Goal: Information Seeking & Learning: Learn about a topic

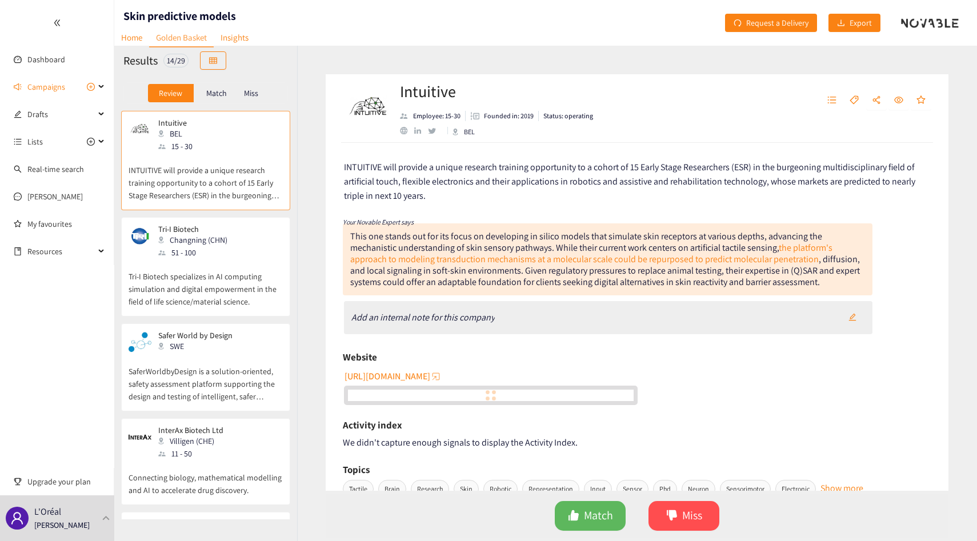
click at [213, 263] on p "Tri-I Biotech specializes in AI computing simulation and digital empowerment in…" at bounding box center [205, 283] width 154 height 49
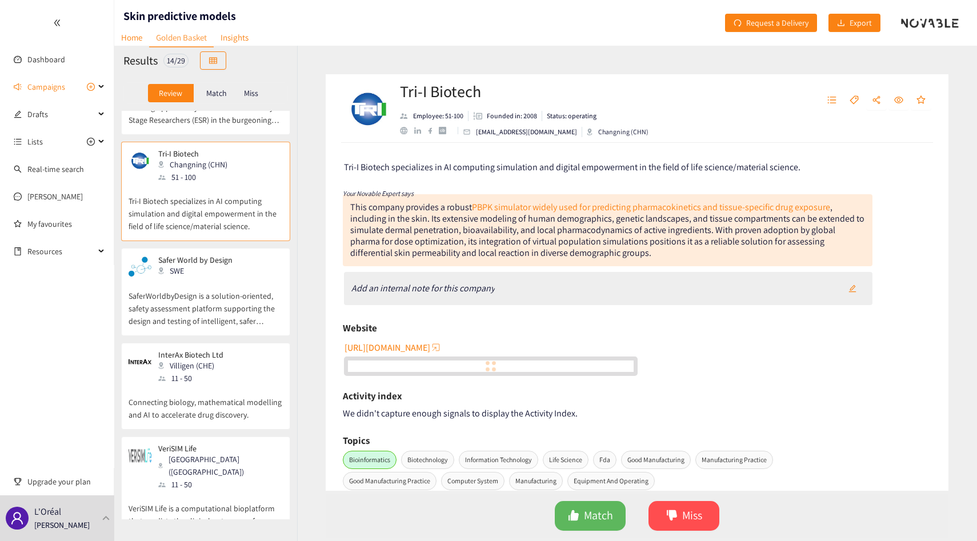
scroll to position [78, 0]
click at [213, 263] on div "SWE" at bounding box center [198, 268] width 81 height 13
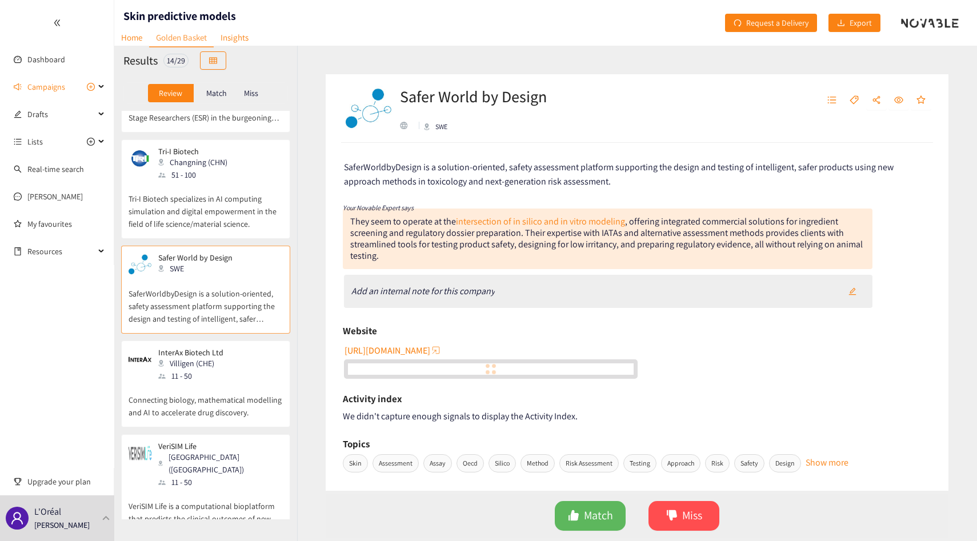
scroll to position [141, 0]
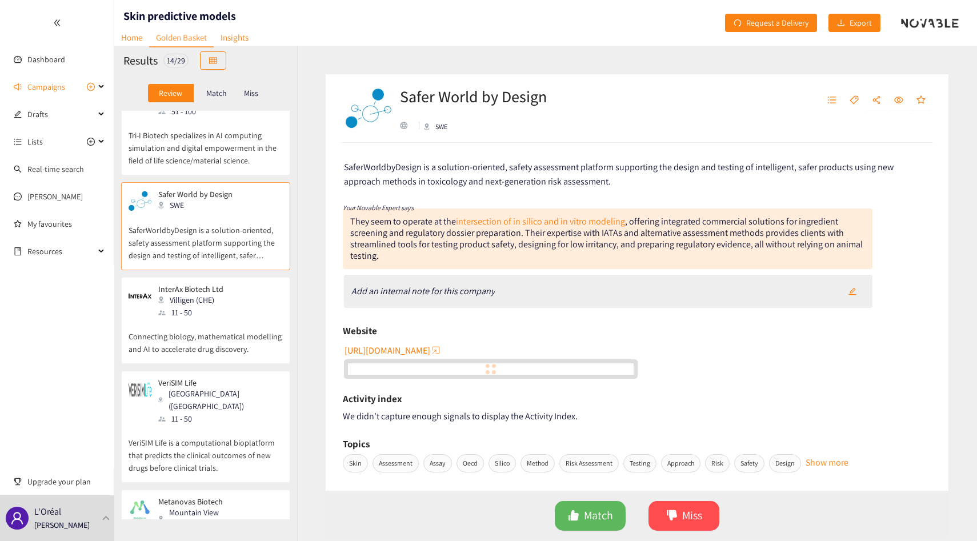
click at [219, 295] on div "Villigen (CHE)" at bounding box center [194, 300] width 72 height 13
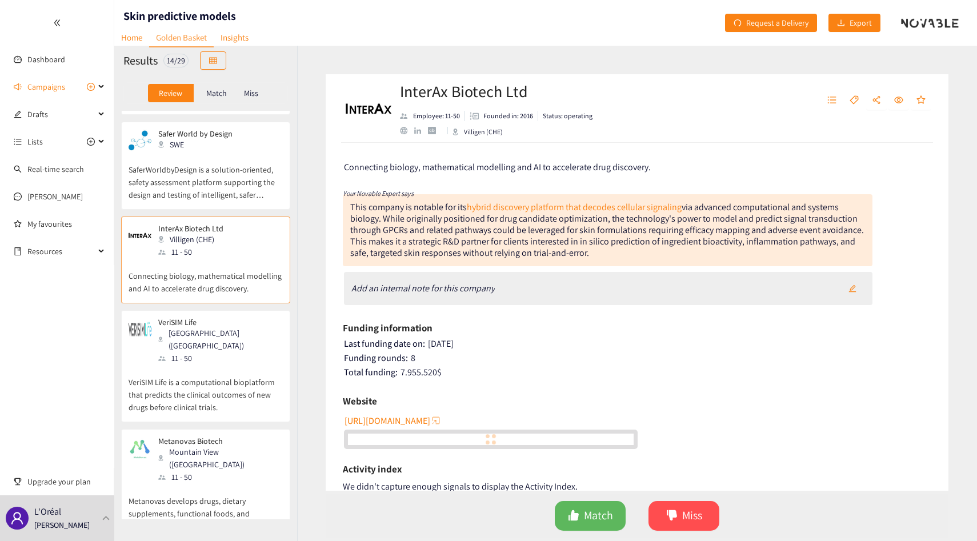
scroll to position [202, 0]
click at [219, 295] on div "InterAx Biotech Ltd Villigen (CHE) 11 - 50 Connecting biology, mathematical mod…" at bounding box center [205, 262] width 154 height 79
click at [223, 319] on p "VeriSIM Life" at bounding box center [216, 321] width 116 height 9
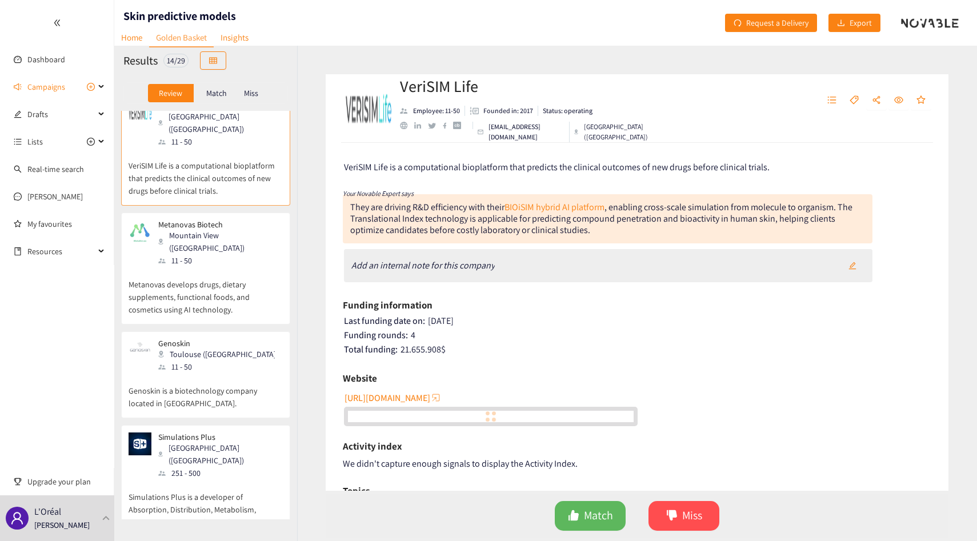
click at [223, 339] on div "Genoskin Toulouse (FRA) 11 - 50" at bounding box center [205, 356] width 154 height 34
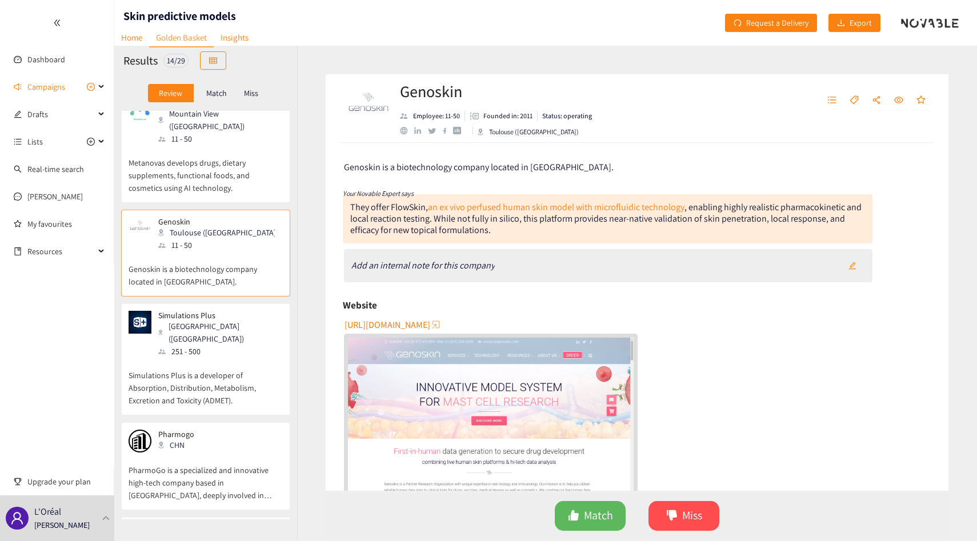
click at [223, 318] on div "Simulations Plus Lancaster (USA) 251 - 500" at bounding box center [205, 334] width 154 height 47
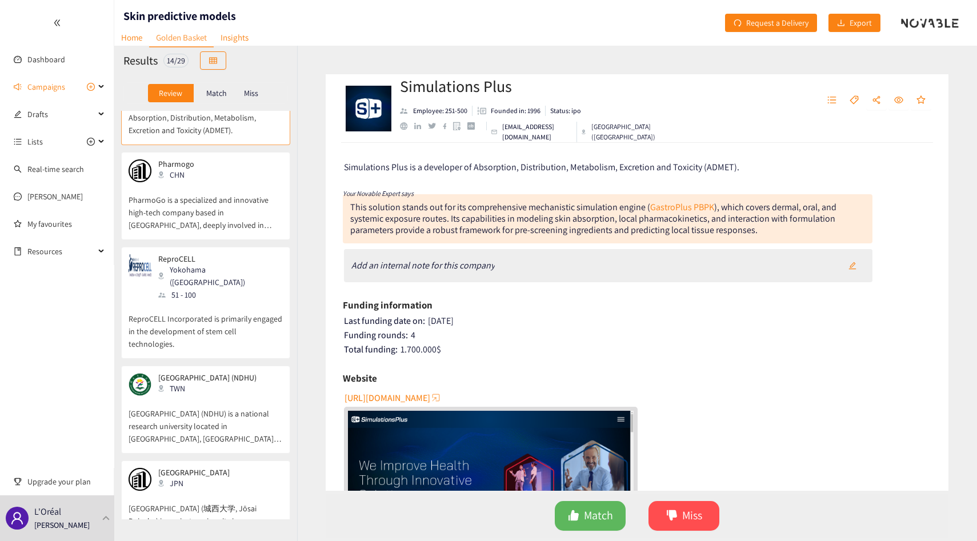
scroll to position [941, 0]
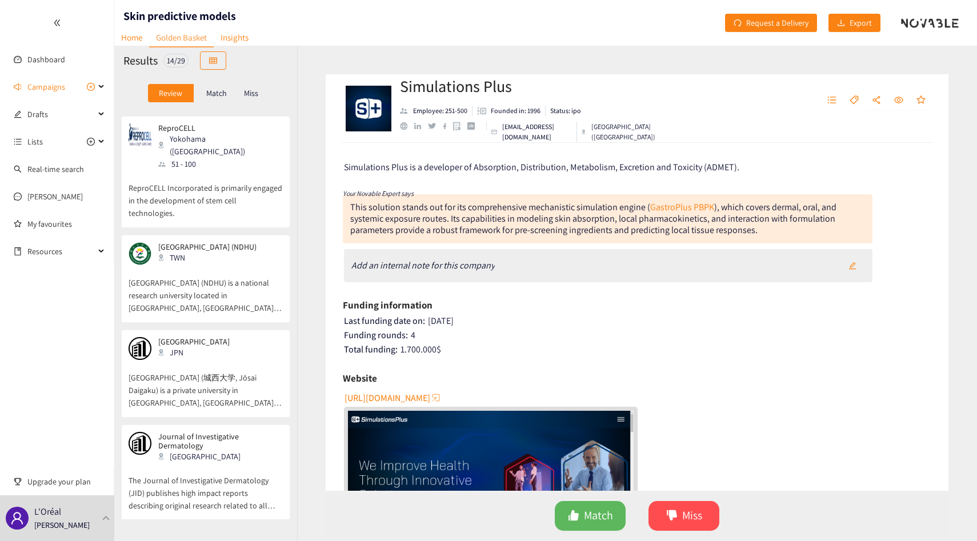
click at [223, 360] on p "Josai University (城西大学, Jōsai Daigaku) is a private university in Sakado, Saita…" at bounding box center [205, 384] width 154 height 49
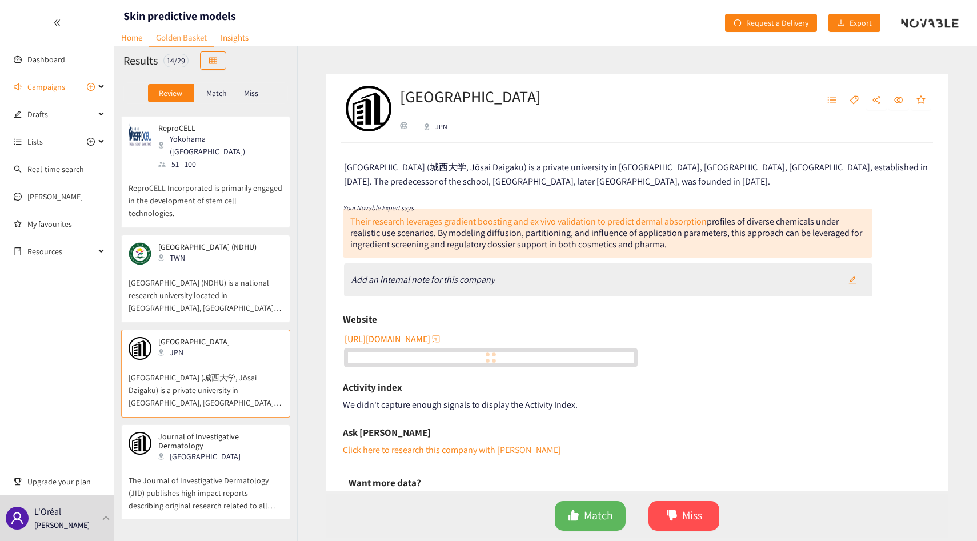
scroll to position [1000, 0]
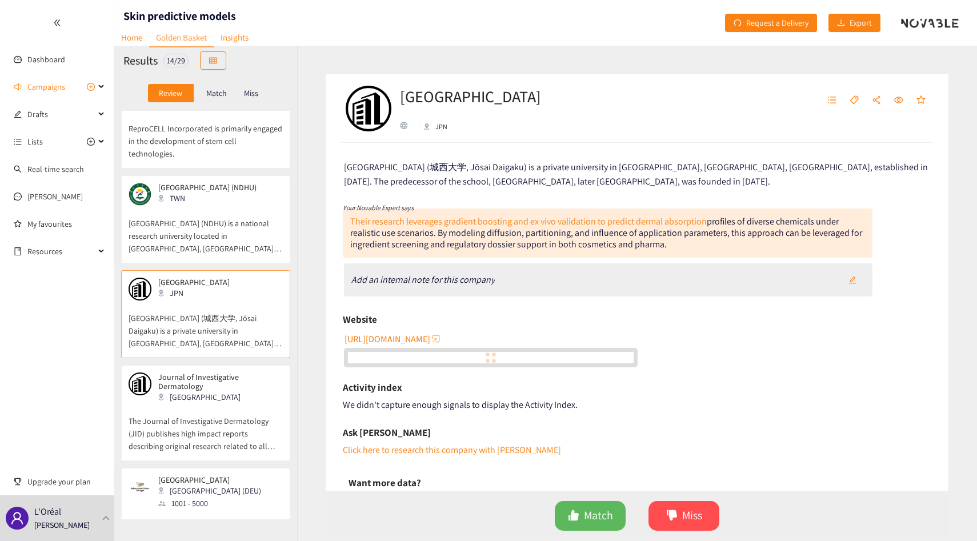
click at [228, 391] on div "USA" at bounding box center [219, 397] width 123 height 13
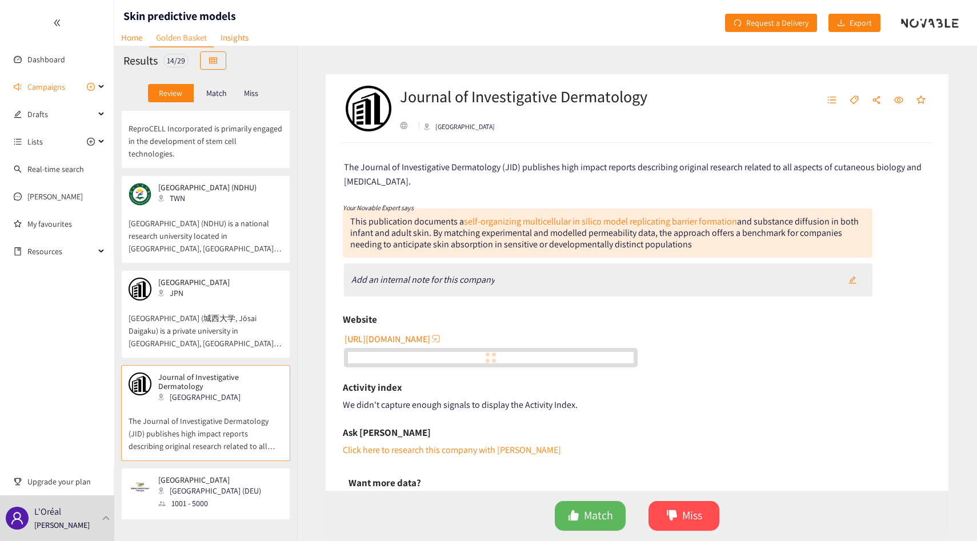
click at [212, 300] on p "Josai University (城西大学, Jōsai Daigaku) is a private university in Sakado, Saita…" at bounding box center [205, 324] width 154 height 49
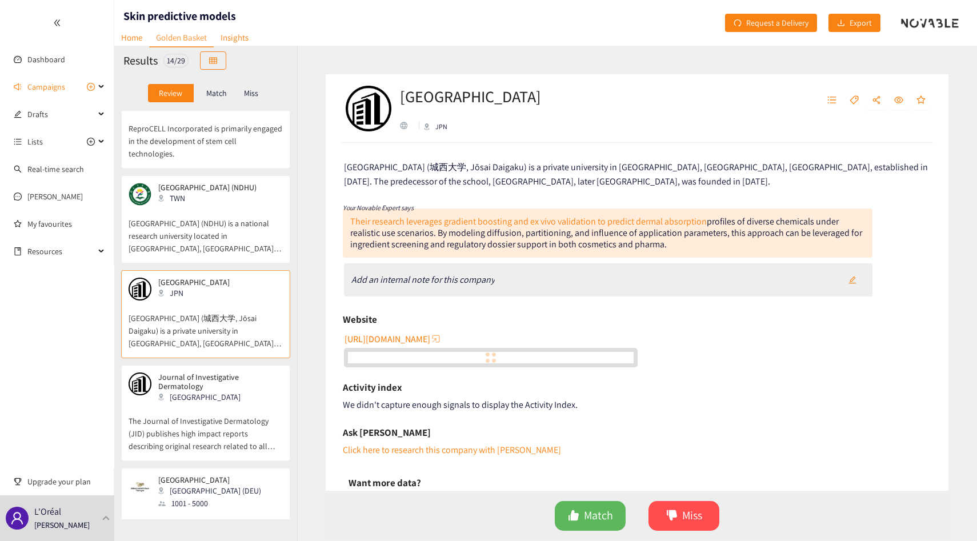
click at [242, 403] on p "The Journal of Investigative Dermatology (JID) publishes high impact reports de…" at bounding box center [205, 427] width 154 height 49
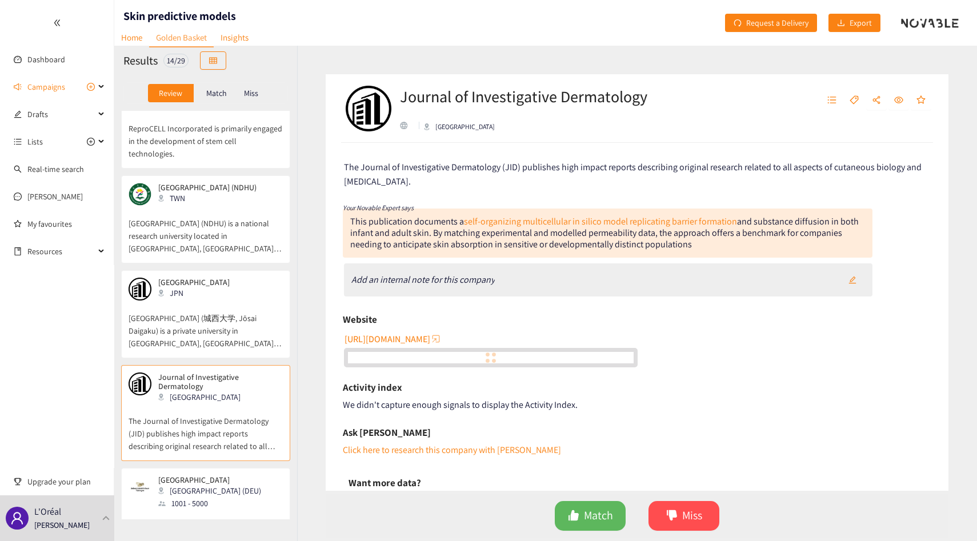
click at [236, 424] on div "Intuitive BEL 15 - 30 INTUITIVE will provide a unique research training opportu…" at bounding box center [205, 315] width 183 height 408
click at [236, 475] on p "University of Tuebingen" at bounding box center [209, 479] width 103 height 9
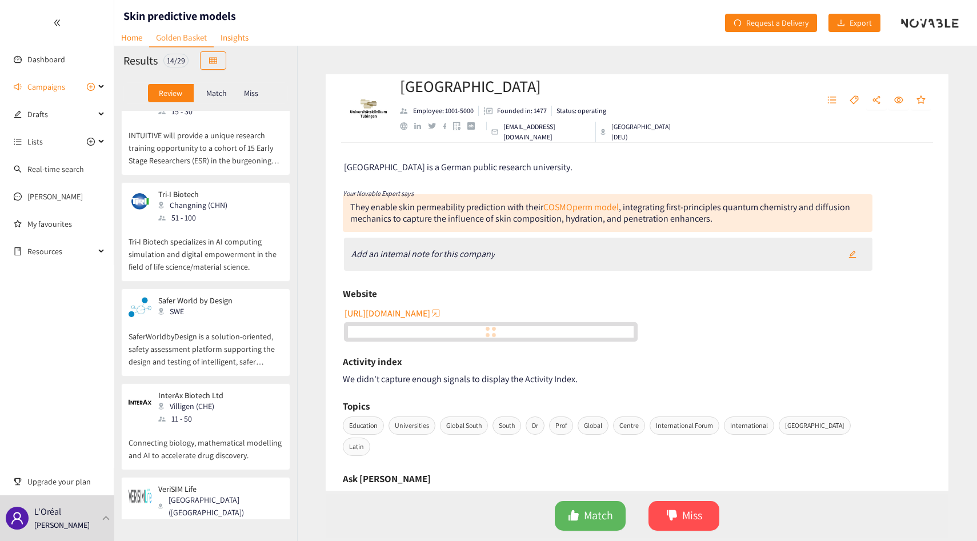
scroll to position [0, 0]
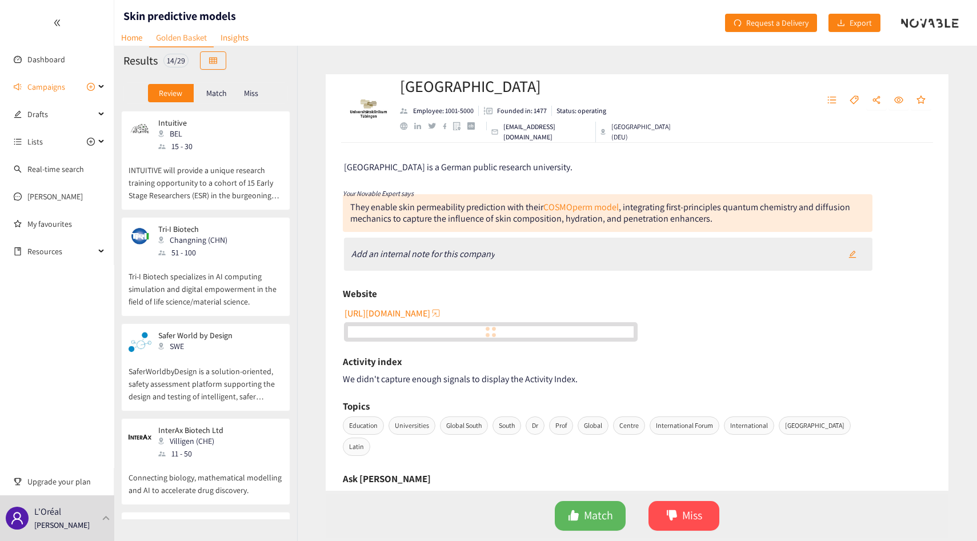
click at [200, 107] on div "Review Match Miss" at bounding box center [205, 92] width 183 height 35
click at [200, 119] on p "Intuitive" at bounding box center [181, 122] width 46 height 9
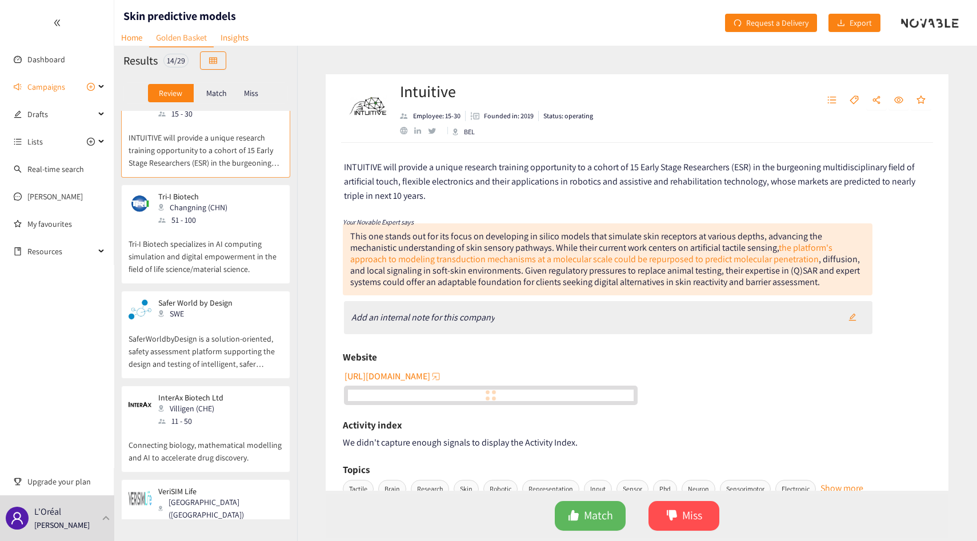
scroll to position [35, 0]
click at [238, 202] on div "Tri-I Biotech Changning (CHN) 51 - 100" at bounding box center [205, 206] width 154 height 34
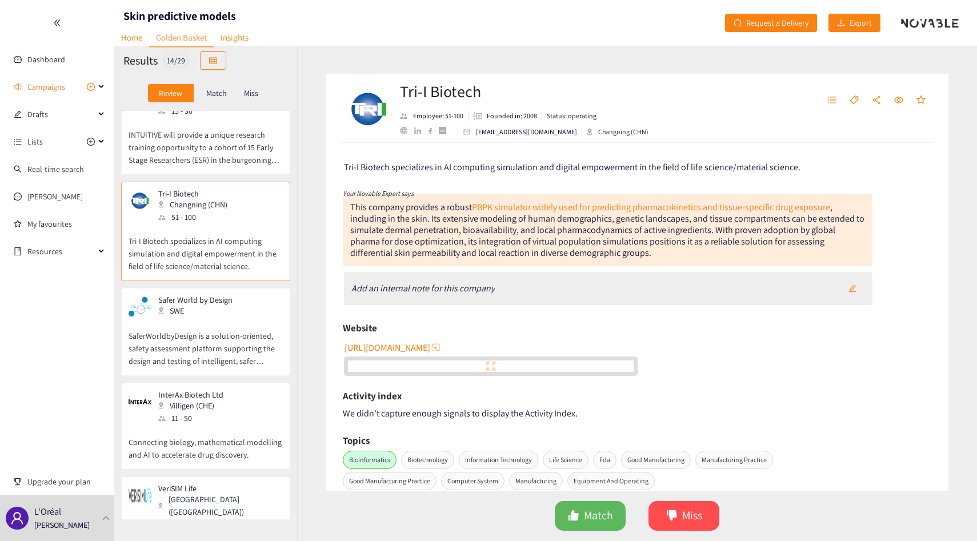
click at [212, 316] on div "SWE" at bounding box center [198, 310] width 81 height 13
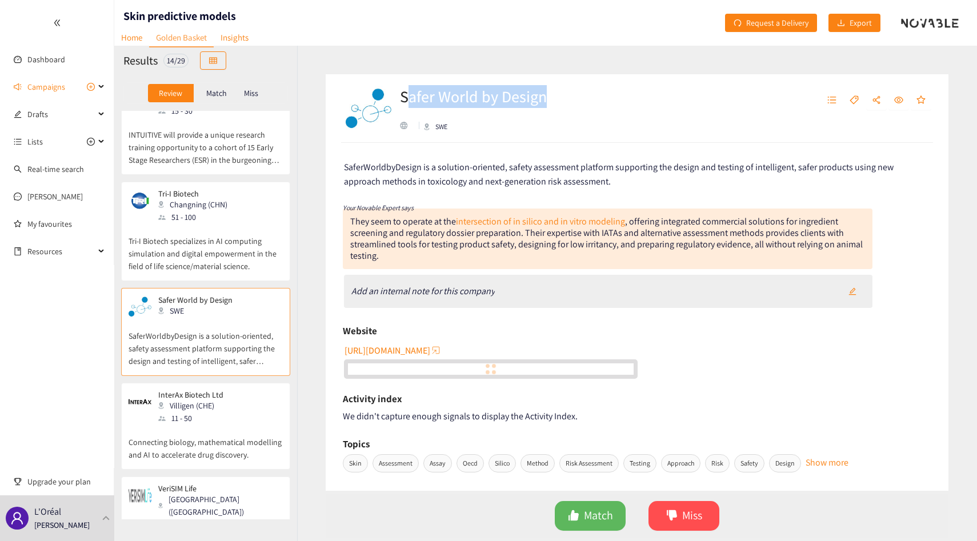
drag, startPoint x: 473, startPoint y: 120, endPoint x: 411, endPoint y: 85, distance: 71.3
click at [411, 85] on div "Safer World by Design SWE" at bounding box center [473, 108] width 147 height 47
click at [411, 85] on h2 "Safer World by Design" at bounding box center [473, 96] width 147 height 23
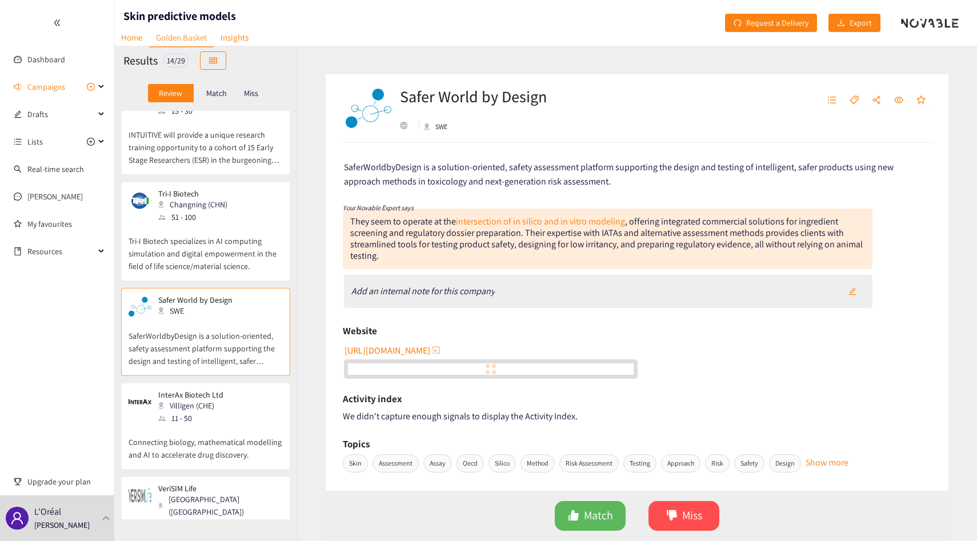
click at [456, 94] on h2 "Safer World by Design" at bounding box center [473, 96] width 147 height 23
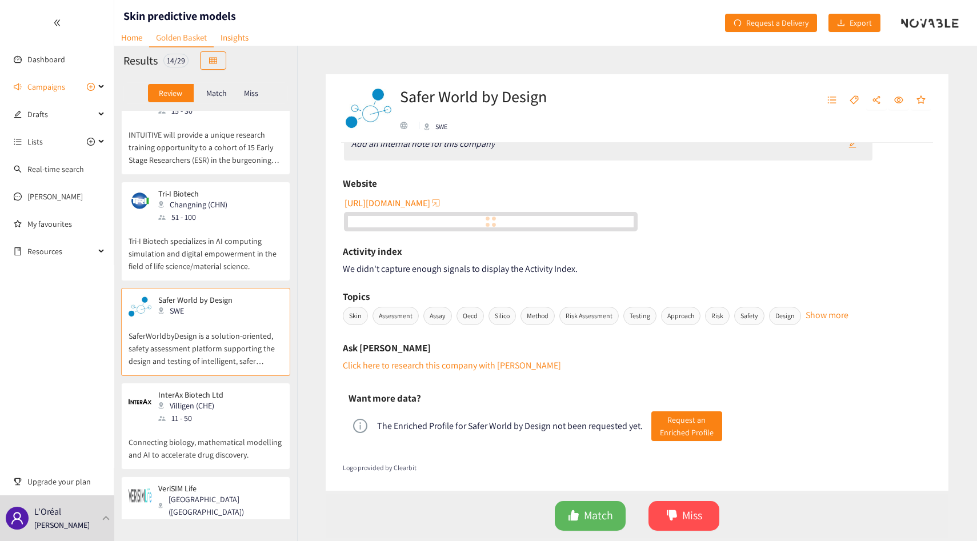
scroll to position [0, 0]
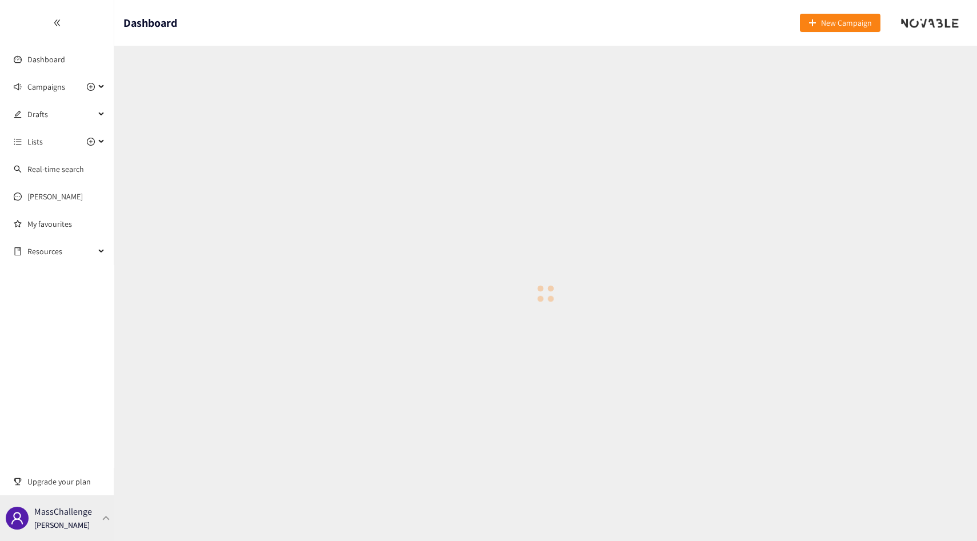
click at [55, 504] on p "MassChallenge" at bounding box center [63, 511] width 58 height 14
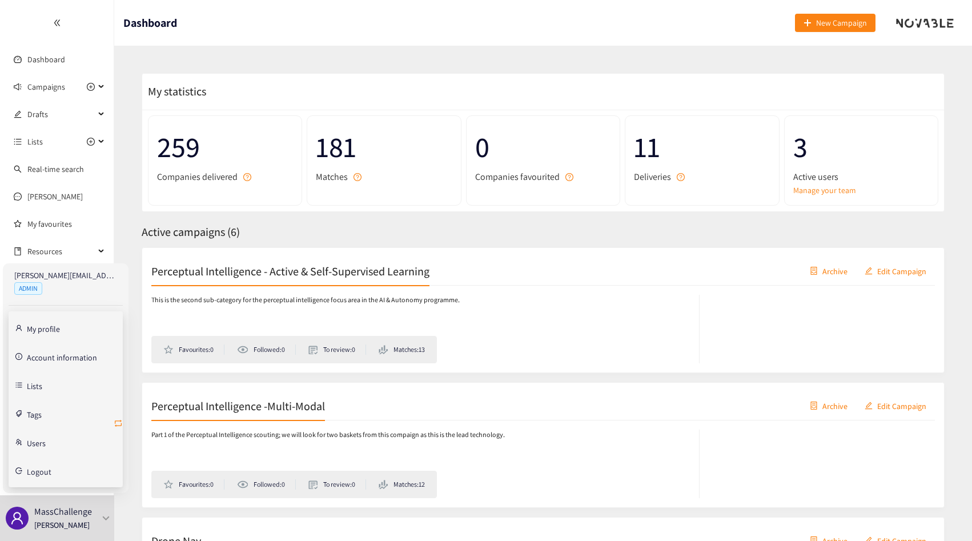
click at [117, 421] on icon "retweet" at bounding box center [118, 423] width 9 height 9
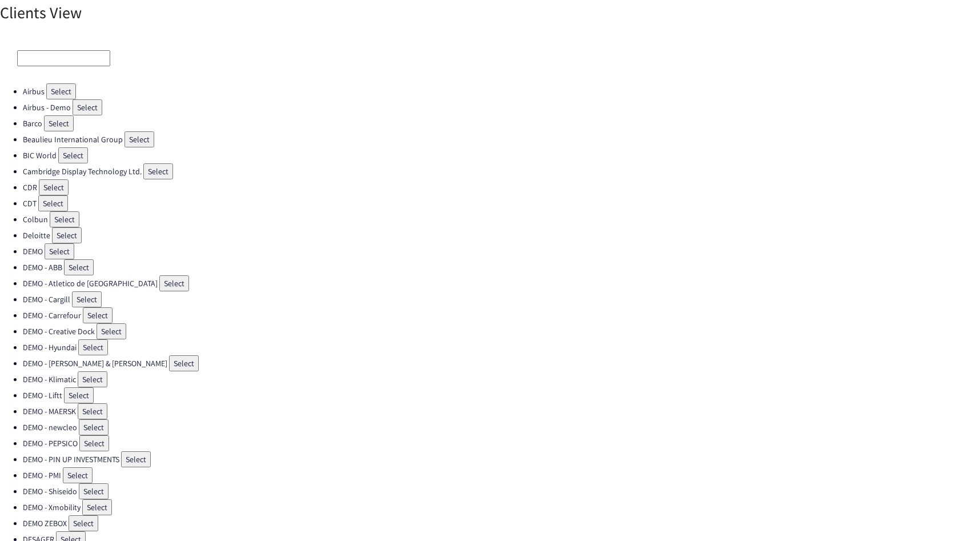
click at [45, 52] on input at bounding box center [63, 58] width 93 height 16
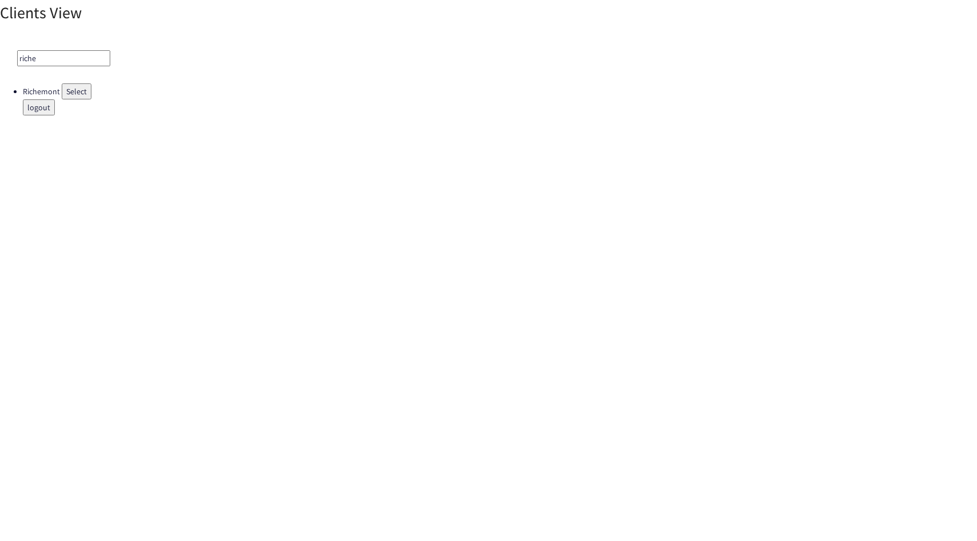
type input "riche"
click at [71, 88] on button "Select" at bounding box center [77, 91] width 30 height 16
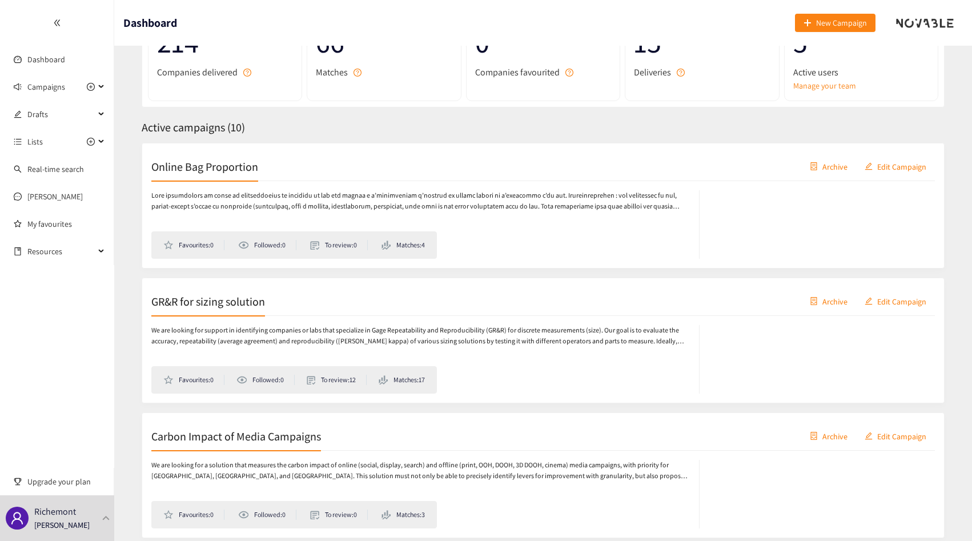
scroll to position [126, 0]
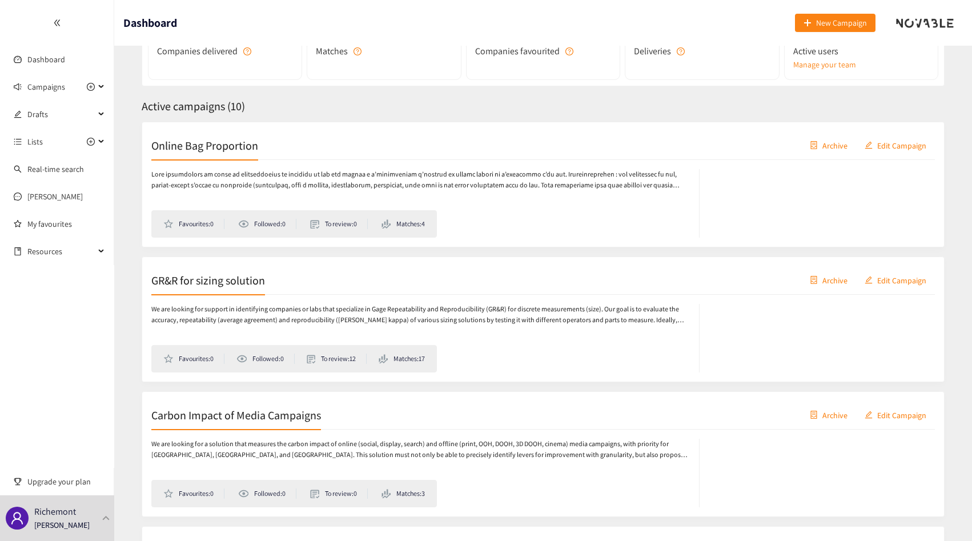
click at [513, 300] on div "We are looking for support in identifying companies or labs that specialize in …" at bounding box center [543, 334] width 784 height 78
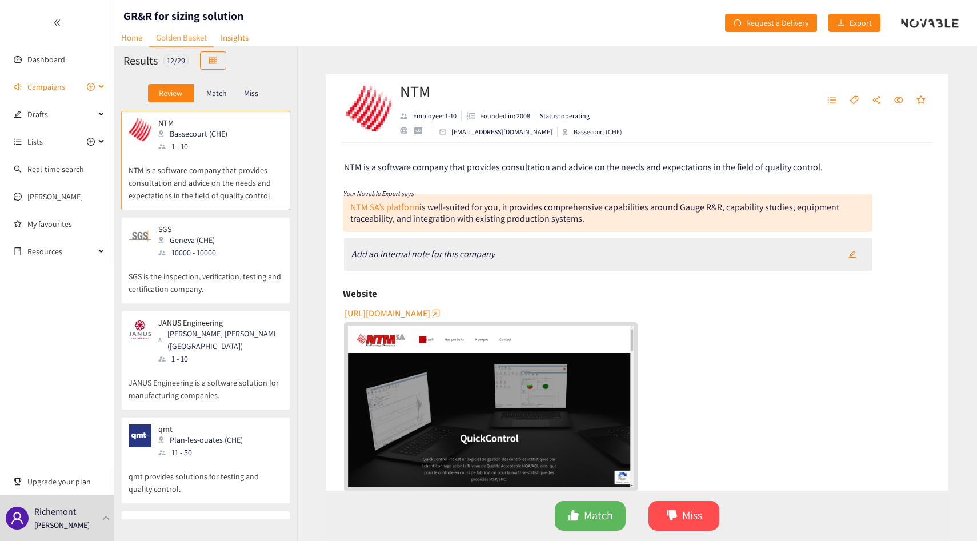
click at [54, 90] on span "Campaigns" at bounding box center [46, 86] width 38 height 23
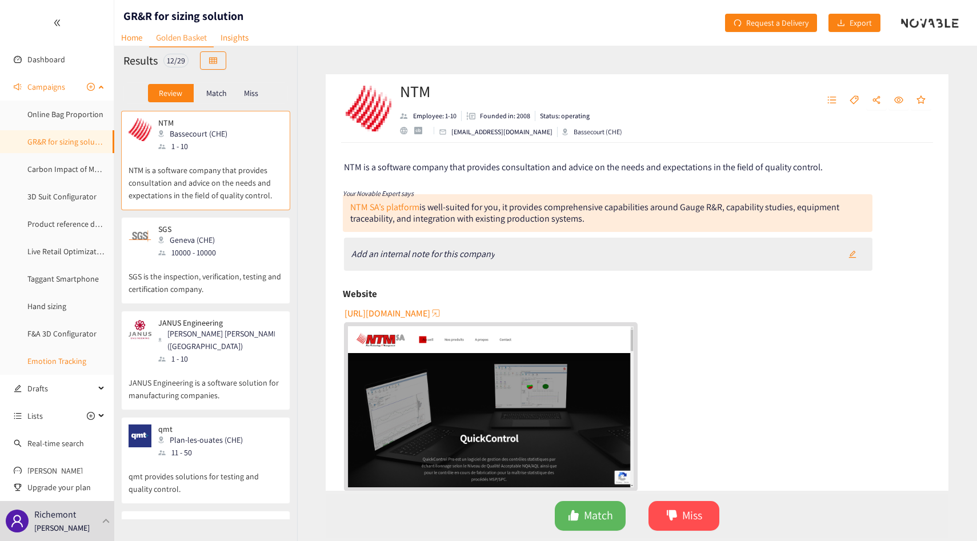
click at [50, 356] on link "Emotion Tracking" at bounding box center [56, 361] width 59 height 10
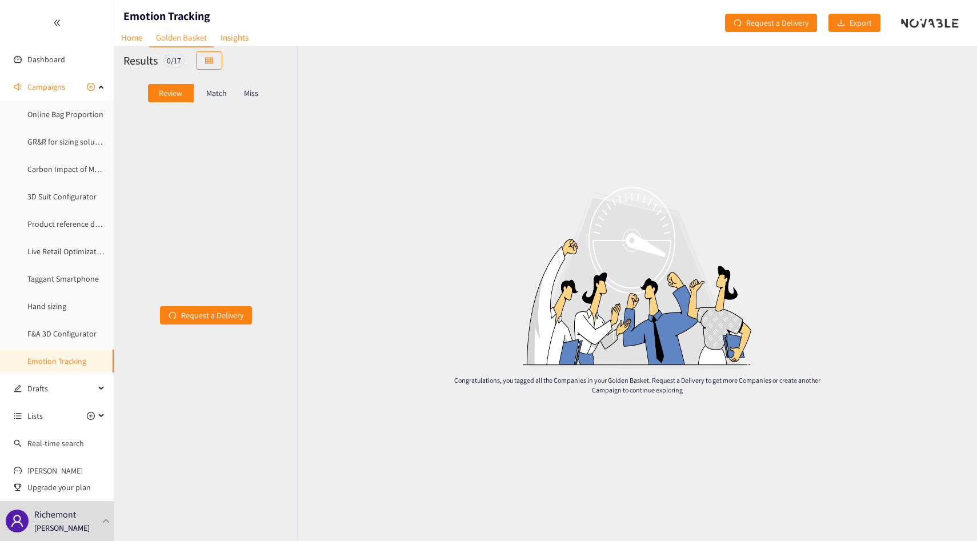
click at [224, 99] on div "Match" at bounding box center [217, 93] width 46 height 18
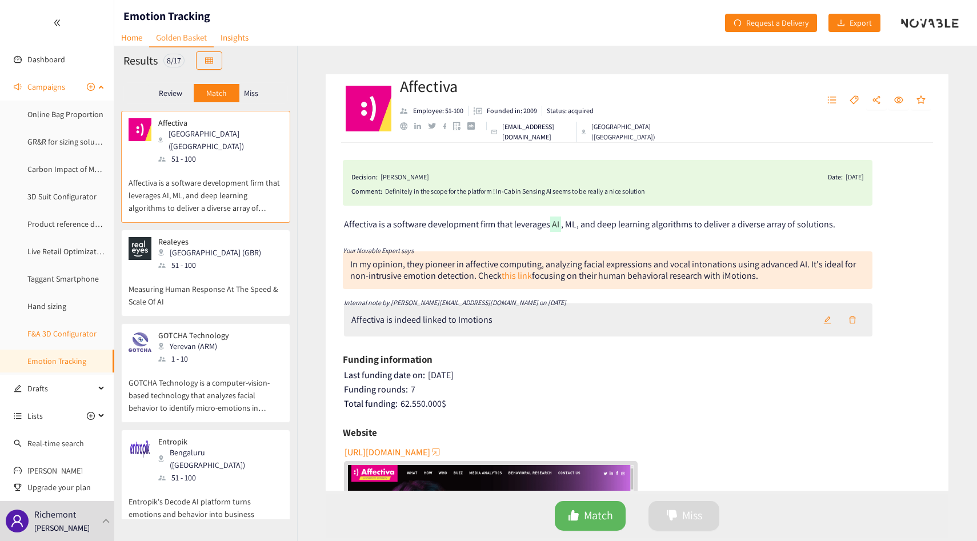
click at [40, 328] on link "F&A 3D Configurator" at bounding box center [61, 333] width 69 height 10
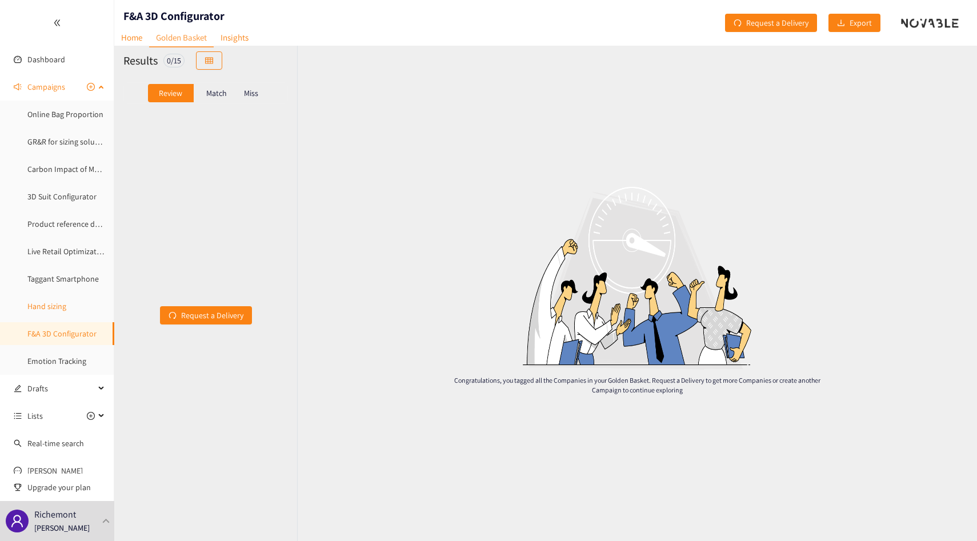
click at [66, 303] on link "Hand sizing" at bounding box center [46, 306] width 39 height 10
click at [73, 283] on link "Taggant Smartphone" at bounding box center [62, 279] width 71 height 10
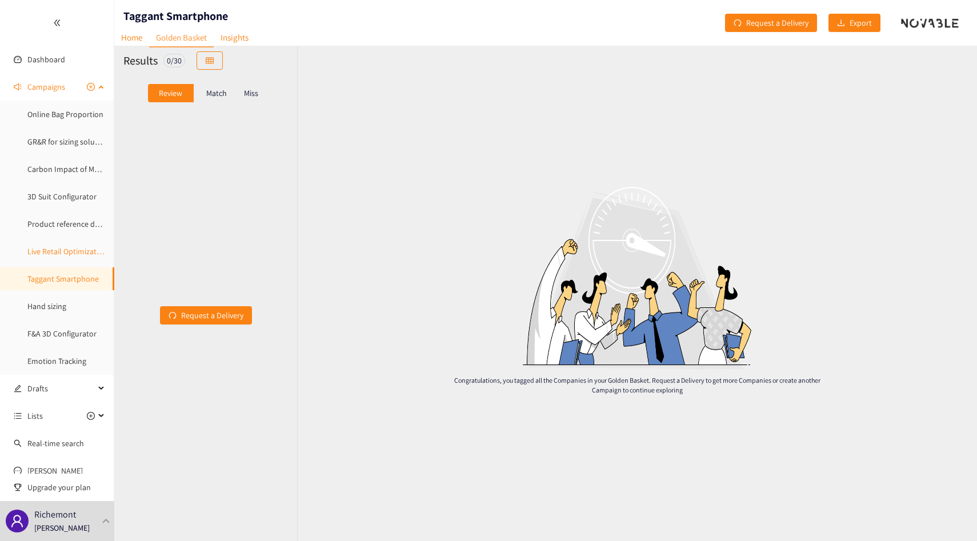
click at [78, 256] on link "Live Retail Optimization" at bounding box center [67, 251] width 80 height 10
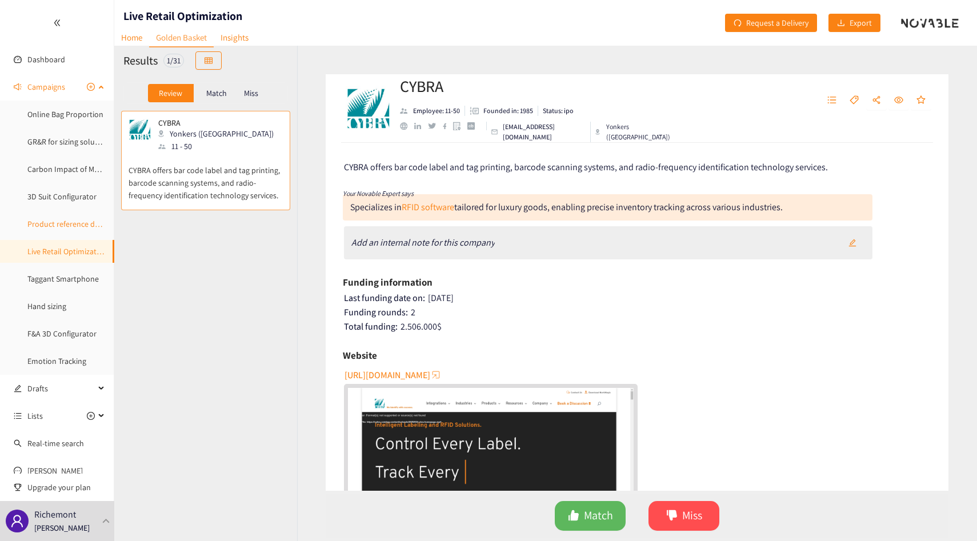
click at [74, 220] on link "Product reference detection" at bounding box center [74, 224] width 95 height 10
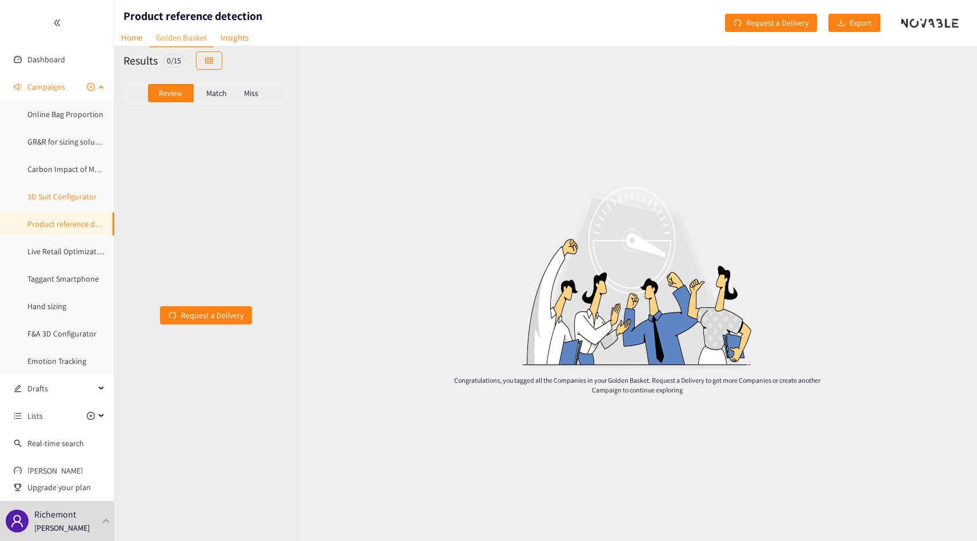
click at [75, 191] on link "3D Suit Configurator" at bounding box center [61, 196] width 69 height 10
click at [75, 166] on link "Carbon Impact of Media Campaigns" at bounding box center [87, 169] width 120 height 10
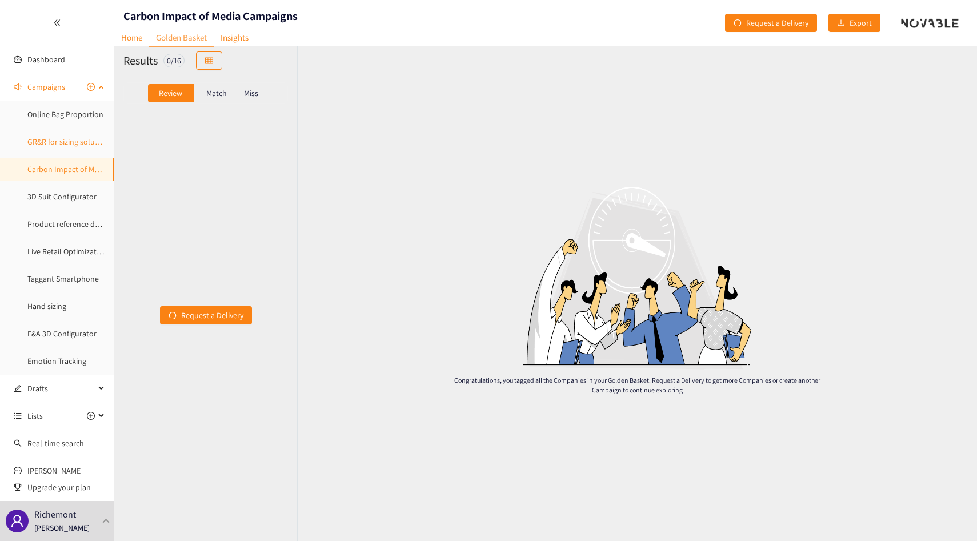
click at [74, 138] on link "GR&R for sizing solution" at bounding box center [67, 141] width 81 height 10
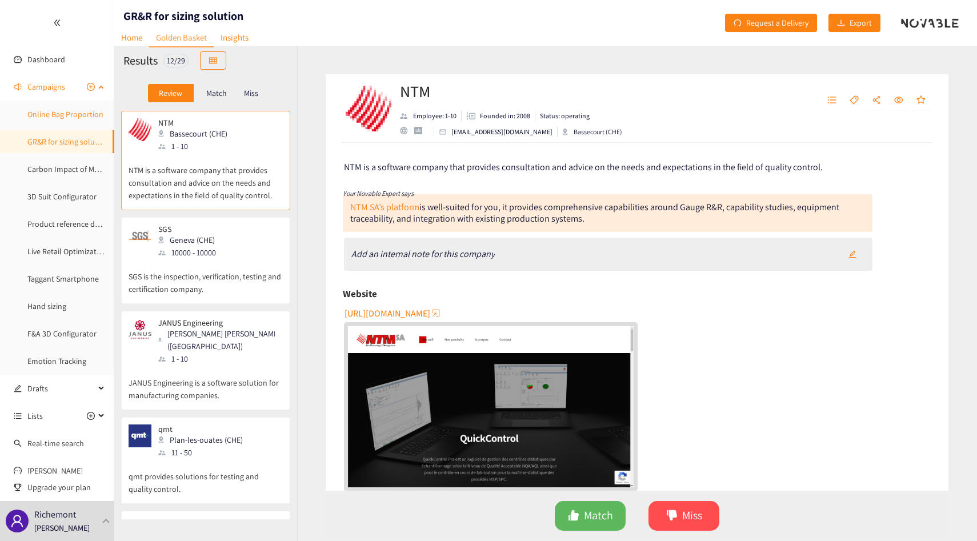
click at [75, 111] on link "Online Bag Proportion" at bounding box center [65, 114] width 76 height 10
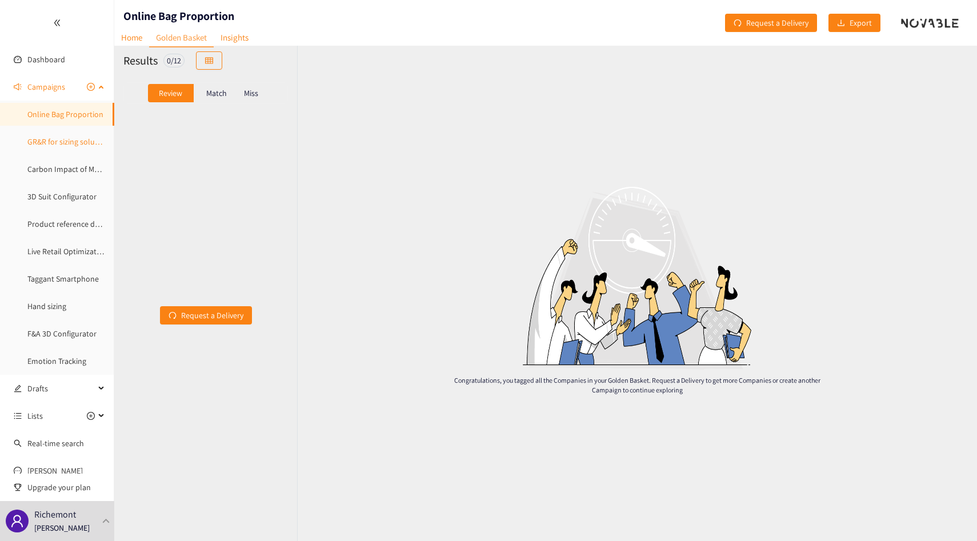
click at [61, 141] on link "GR&R for sizing solution" at bounding box center [67, 141] width 81 height 10
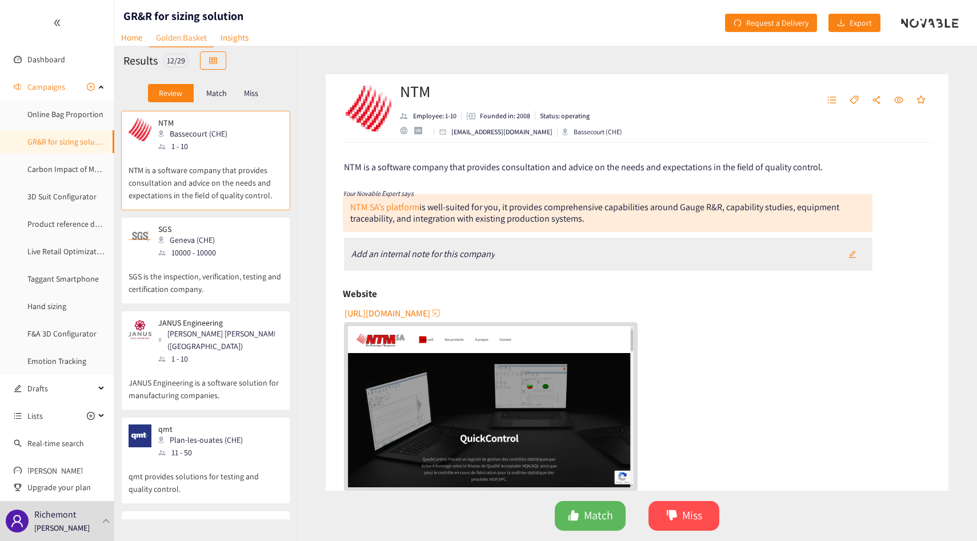
click at [182, 62] on div "12 / 29" at bounding box center [175, 61] width 25 height 14
copy div "29"
click at [255, 91] on p "Miss" at bounding box center [251, 93] width 14 height 9
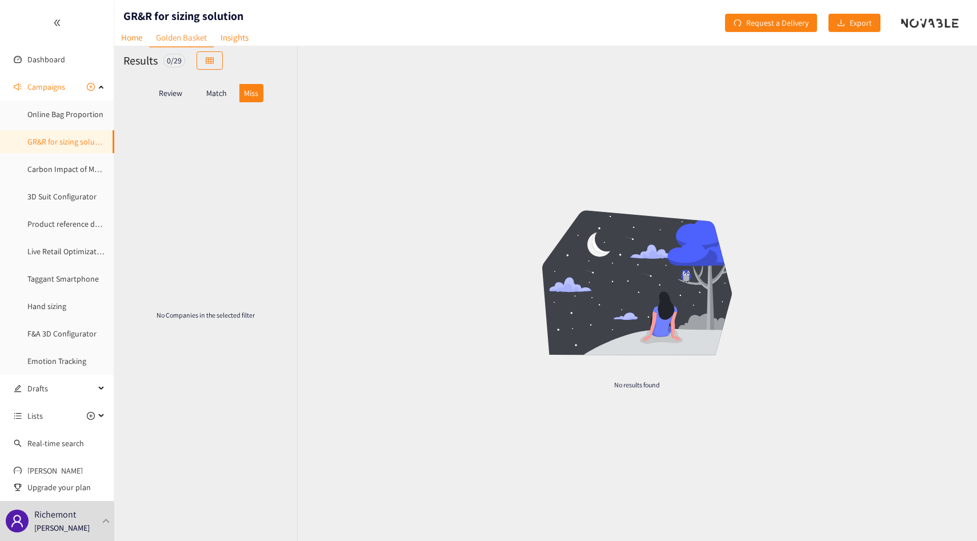
click at [220, 89] on p "Match" at bounding box center [216, 93] width 21 height 9
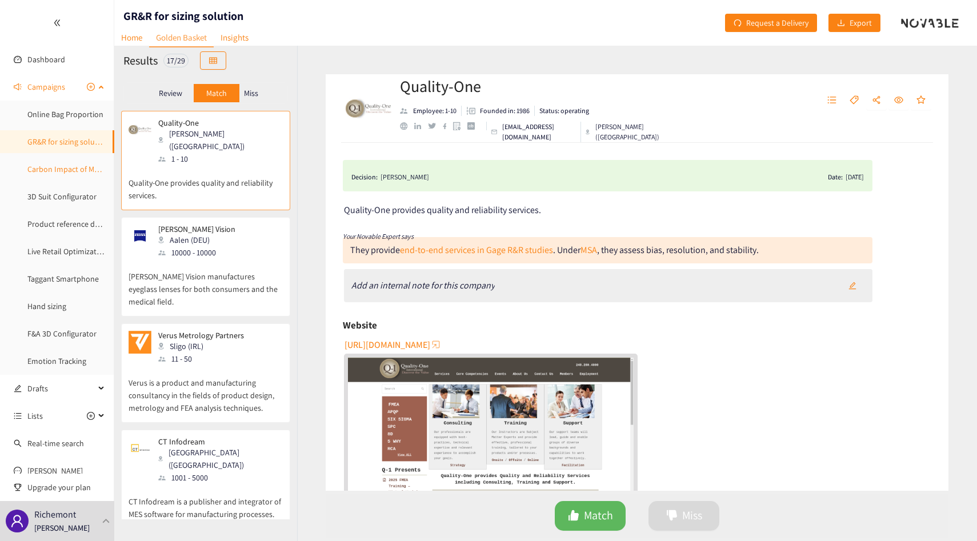
click at [64, 170] on link "Carbon Impact of Media Campaigns" at bounding box center [87, 169] width 120 height 10
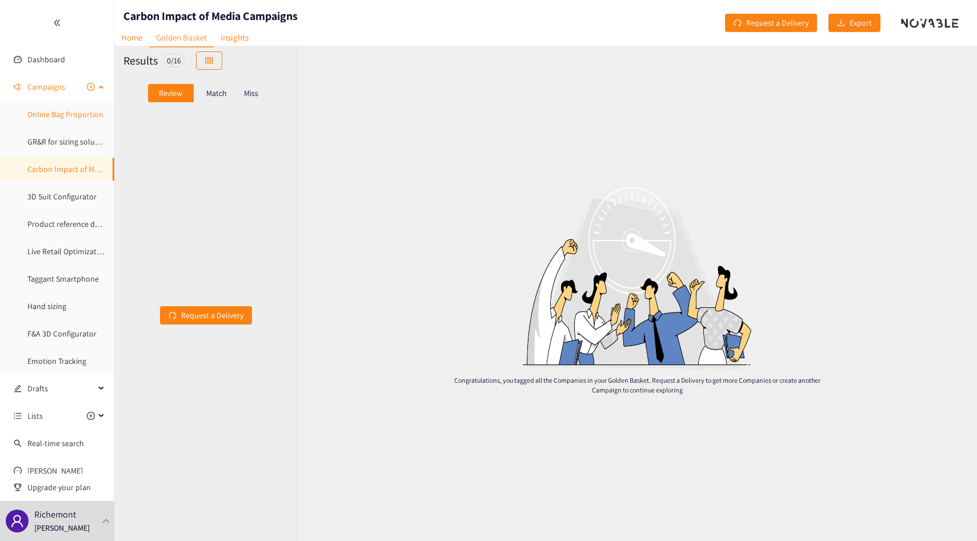
click at [58, 114] on link "Online Bag Proportion" at bounding box center [65, 114] width 76 height 10
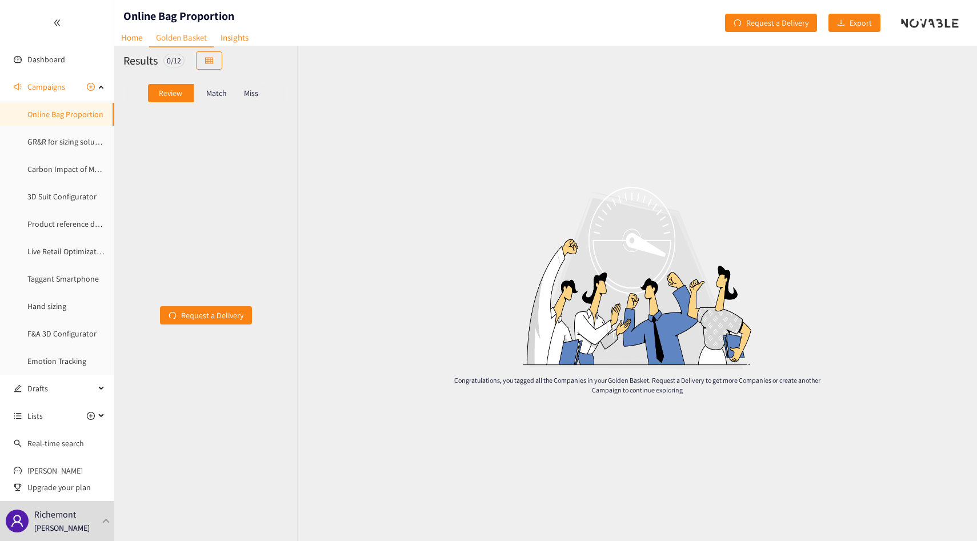
click at [207, 93] on p "Match" at bounding box center [216, 93] width 21 height 9
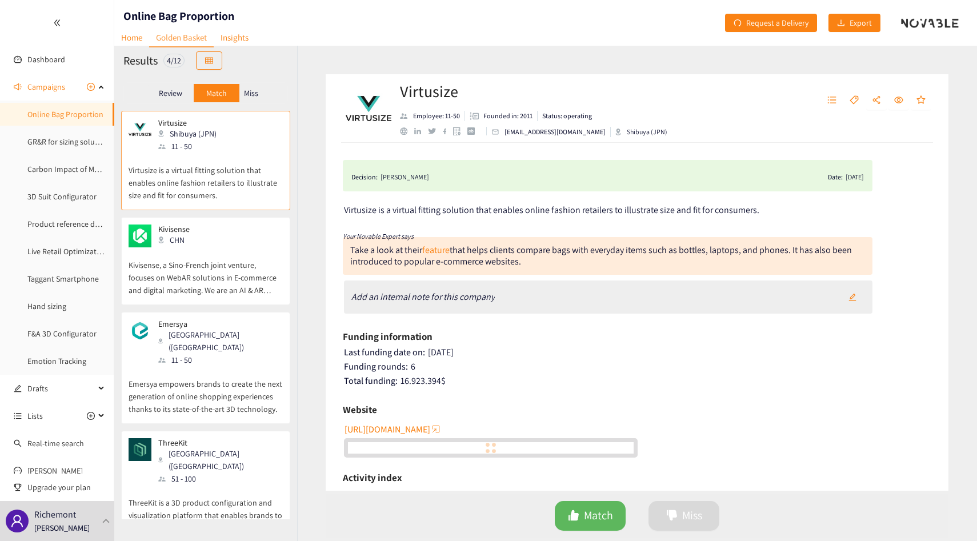
click at [190, 19] on nav "Home Golden Basket Insights" at bounding box center [184, 20] width 141 height 11
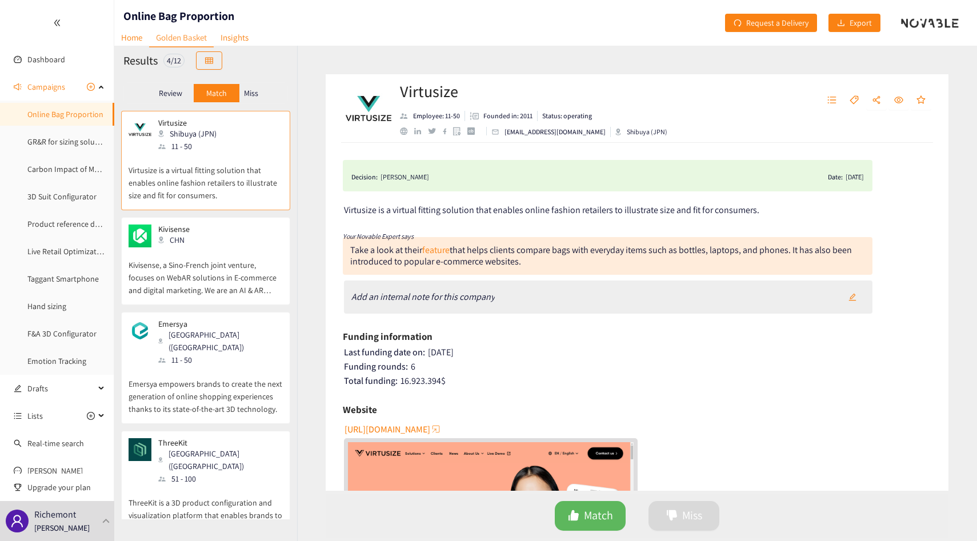
click at [191, 15] on nav "Home Golden Basket Insights" at bounding box center [184, 20] width 141 height 11
click at [195, 6] on div "Online Bag Proportion" at bounding box center [174, 23] width 120 height 46
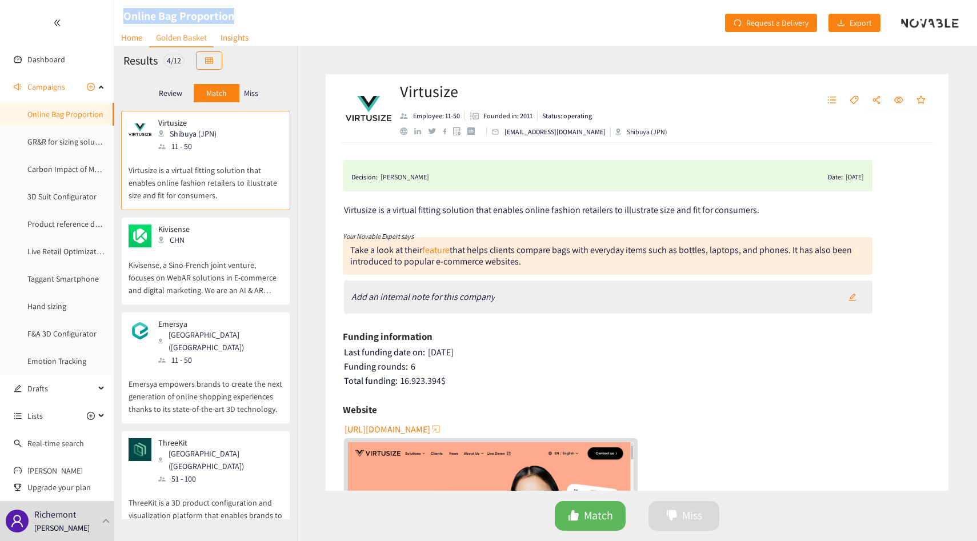
click at [195, 6] on div "Online Bag Proportion" at bounding box center [174, 23] width 120 height 46
copy h1 "Online Bag Proportion"
click at [231, 37] on link "Insights" at bounding box center [235, 38] width 42 height 18
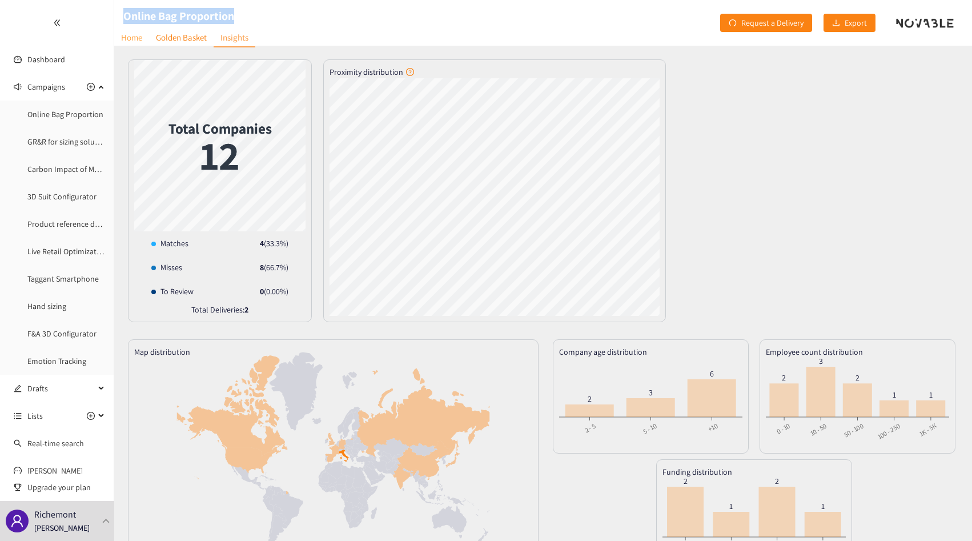
click at [131, 39] on link "Home" at bounding box center [131, 38] width 35 height 18
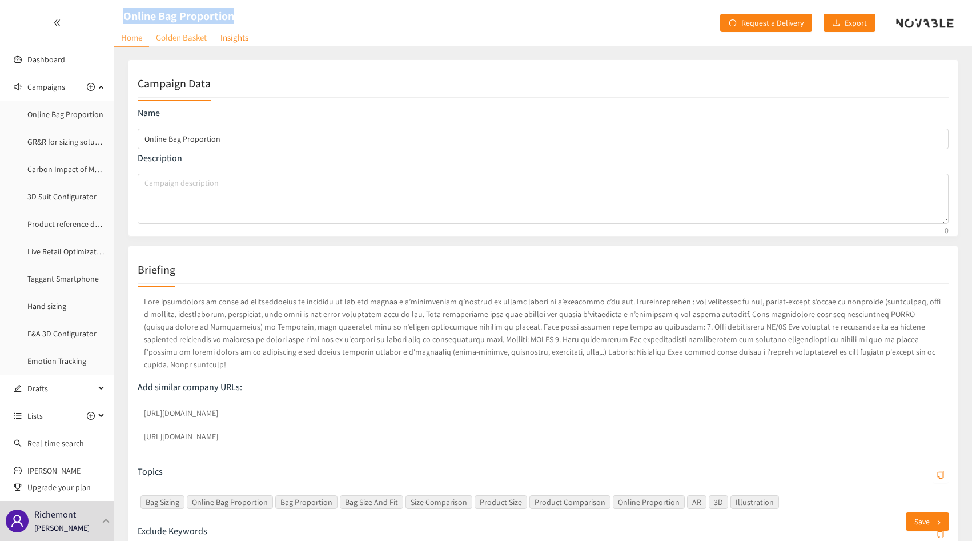
click at [205, 37] on link "Golden Basket" at bounding box center [181, 38] width 65 height 18
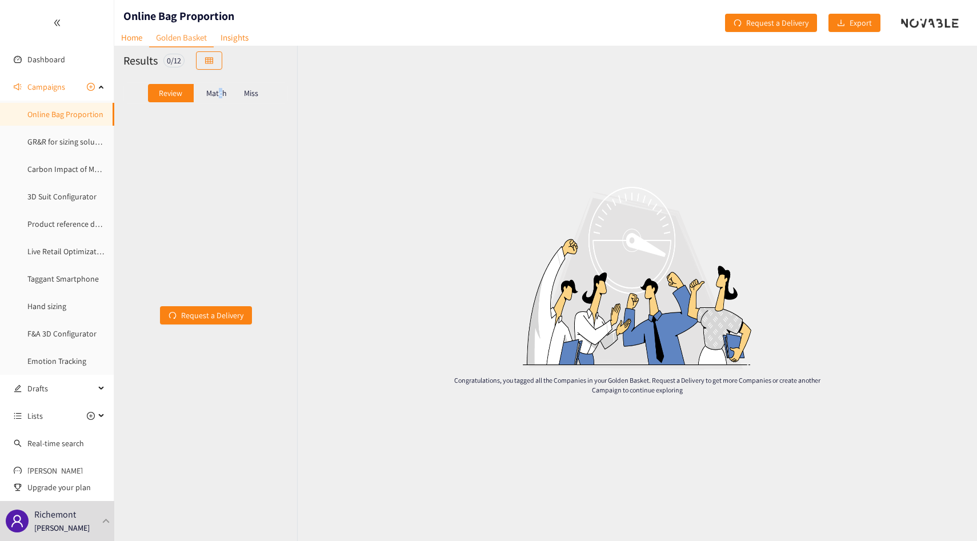
click at [220, 92] on p "Match" at bounding box center [216, 93] width 21 height 9
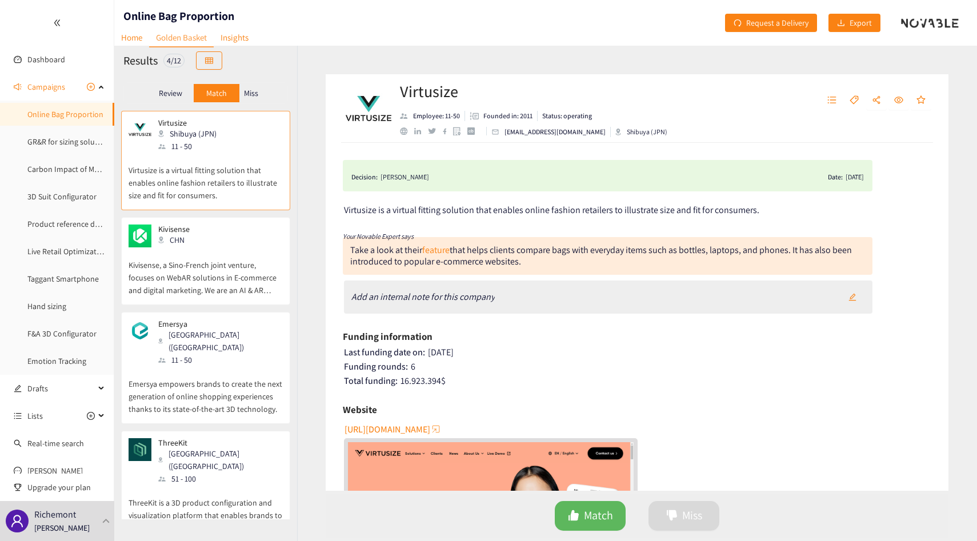
click at [251, 89] on p "Miss" at bounding box center [251, 93] width 14 height 9
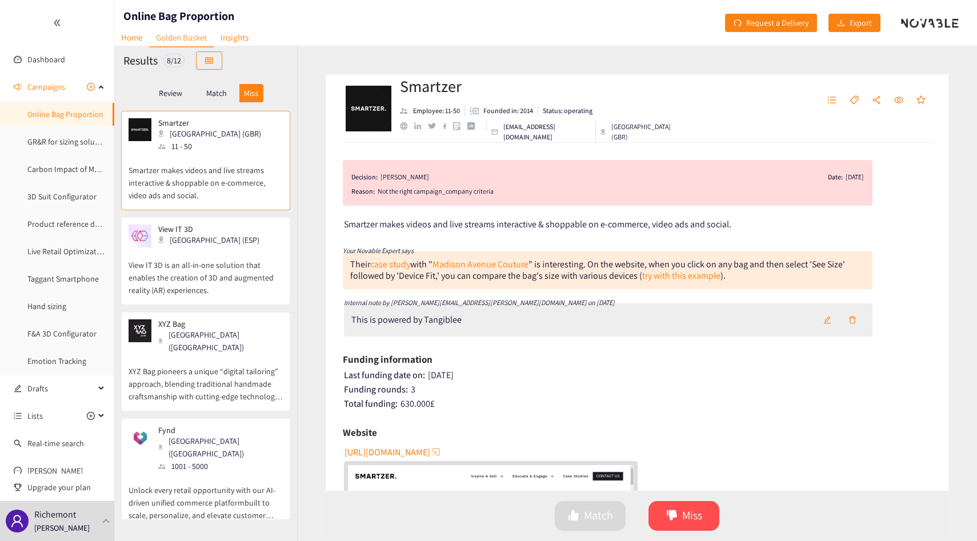
click at [221, 91] on p "Match" at bounding box center [216, 93] width 21 height 9
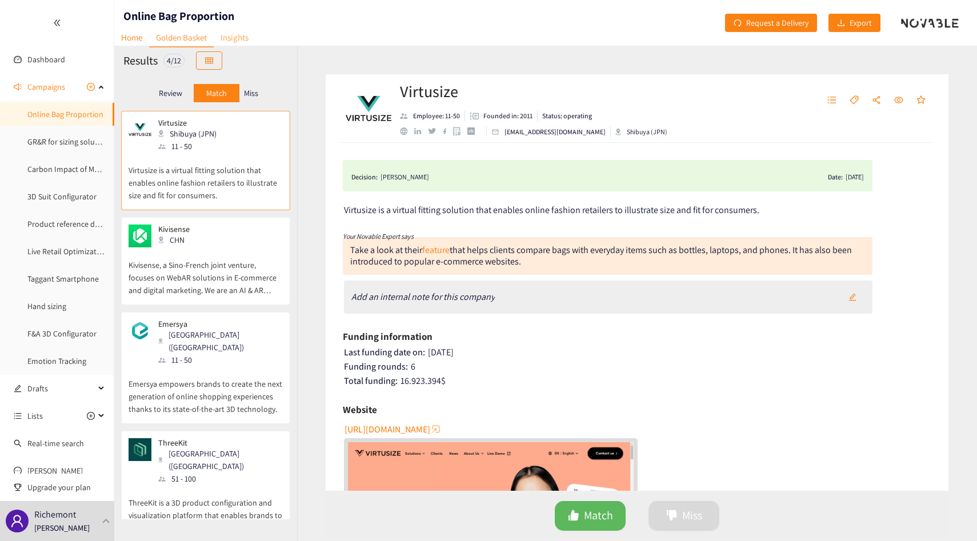
click at [241, 37] on link "Insights" at bounding box center [235, 38] width 42 height 18
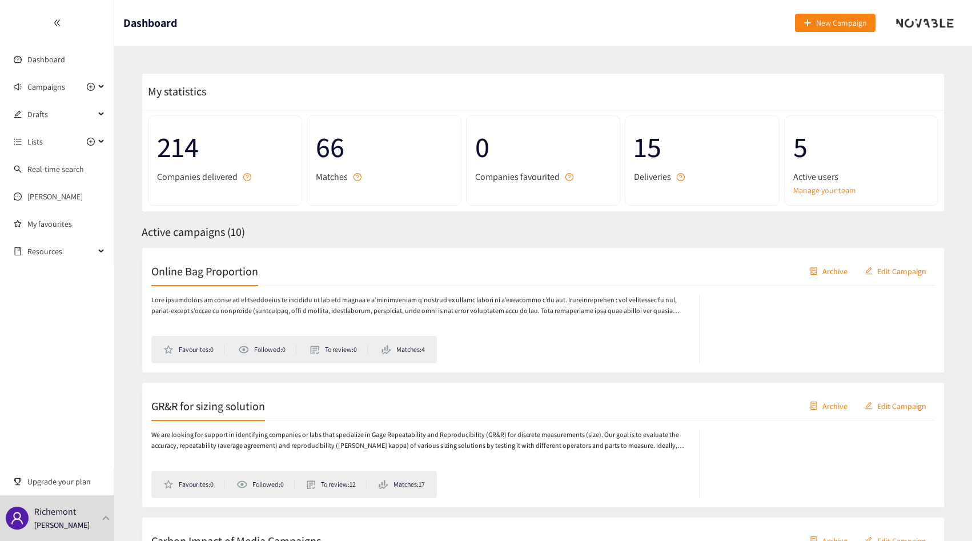
click at [59, 540] on aside "Dashboard Campaigns Drafts Lists Real-time search [PERSON_NAME] My favourites R…" at bounding box center [57, 270] width 114 height 541
click at [61, 530] on p "[PERSON_NAME]" at bounding box center [61, 525] width 55 height 13
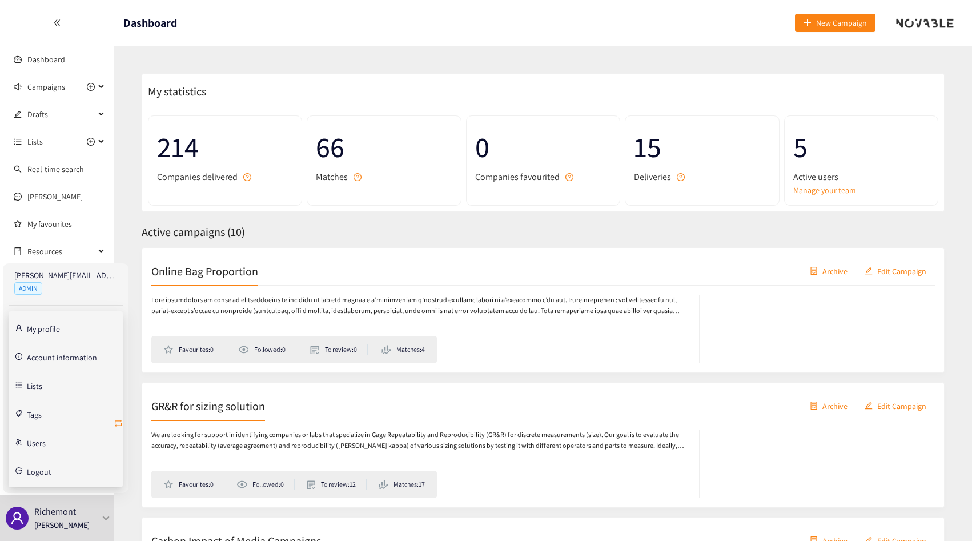
click at [118, 425] on icon "retweet" at bounding box center [118, 423] width 9 height 9
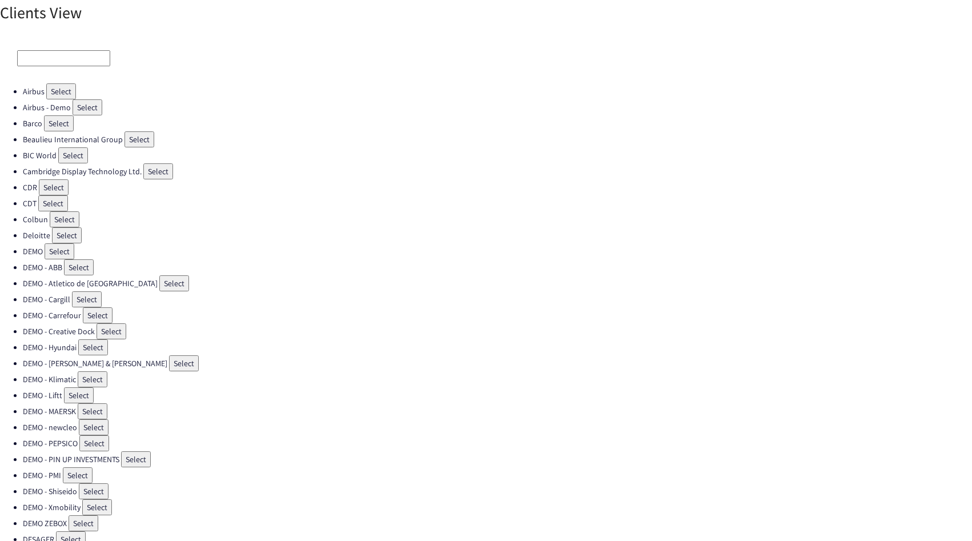
click at [39, 53] on input at bounding box center [63, 58] width 93 height 16
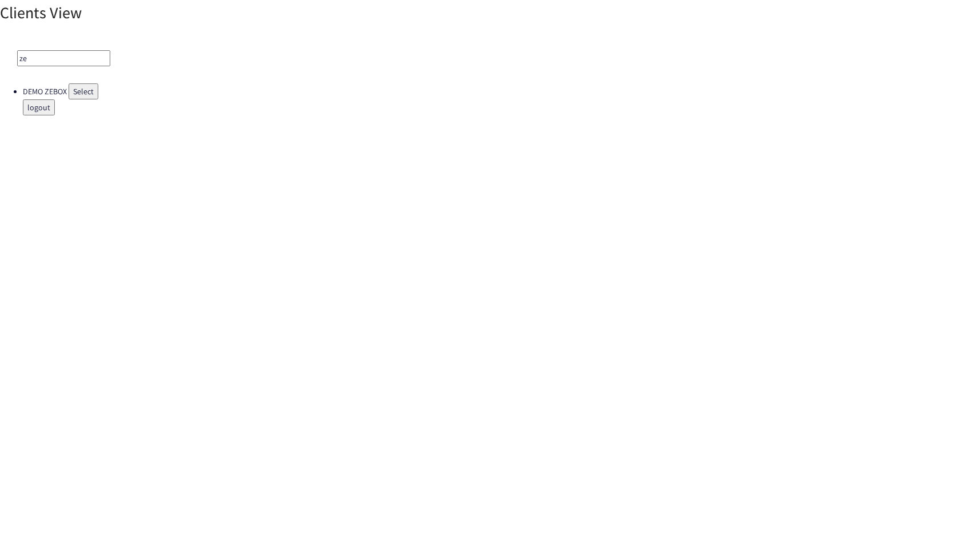
type input "ze"
click at [86, 96] on button "Select" at bounding box center [84, 91] width 30 height 16
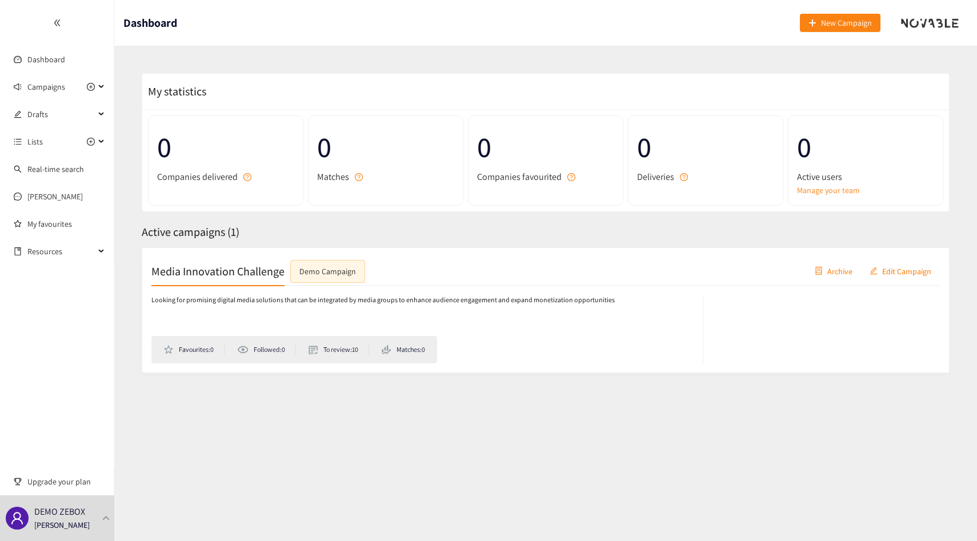
click at [245, 303] on p "Looking for promising digital media solutions that can be integrated by media g…" at bounding box center [382, 300] width 463 height 11
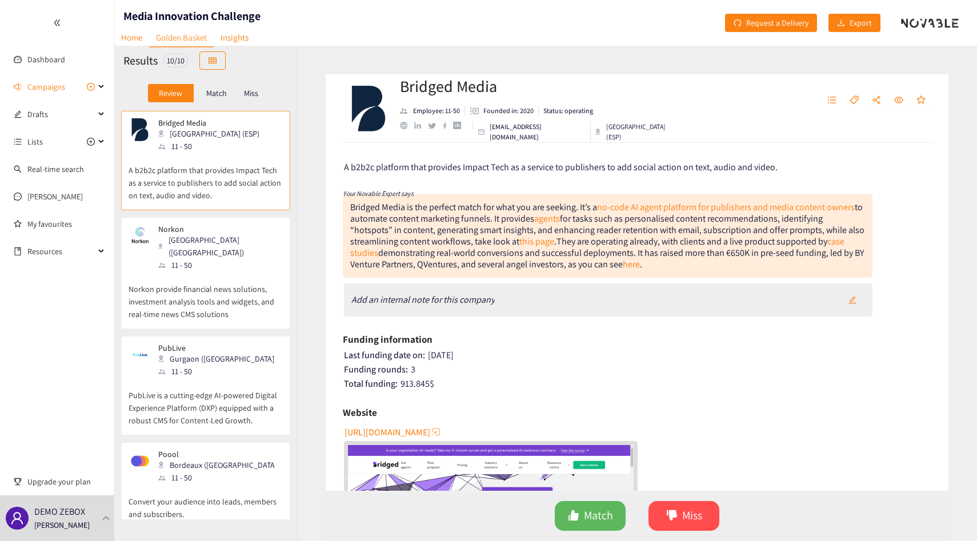
click at [218, 242] on div "Norkon Oslo ([GEOGRAPHIC_DATA]) 11 - 50" at bounding box center [205, 247] width 154 height 47
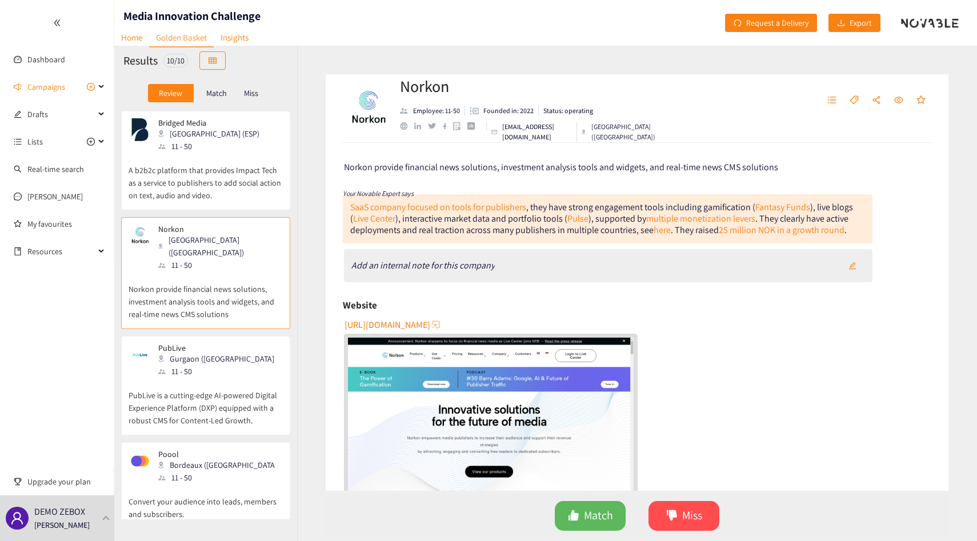
click at [225, 361] on div "PubLive Gurgaon ([GEOGRAPHIC_DATA]) 11 - 50" at bounding box center [205, 360] width 154 height 34
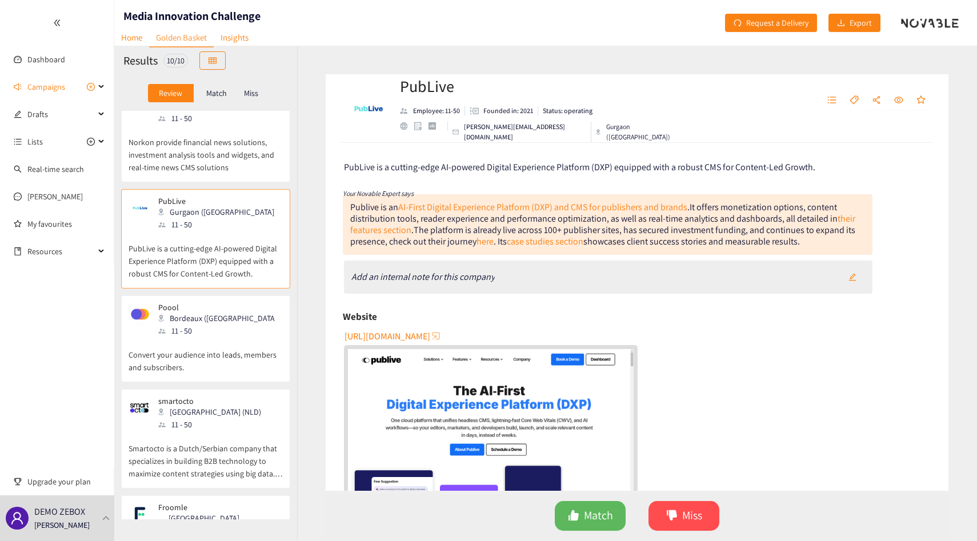
scroll to position [147, 0]
click at [215, 324] on div "11 - 50" at bounding box center [219, 330] width 123 height 13
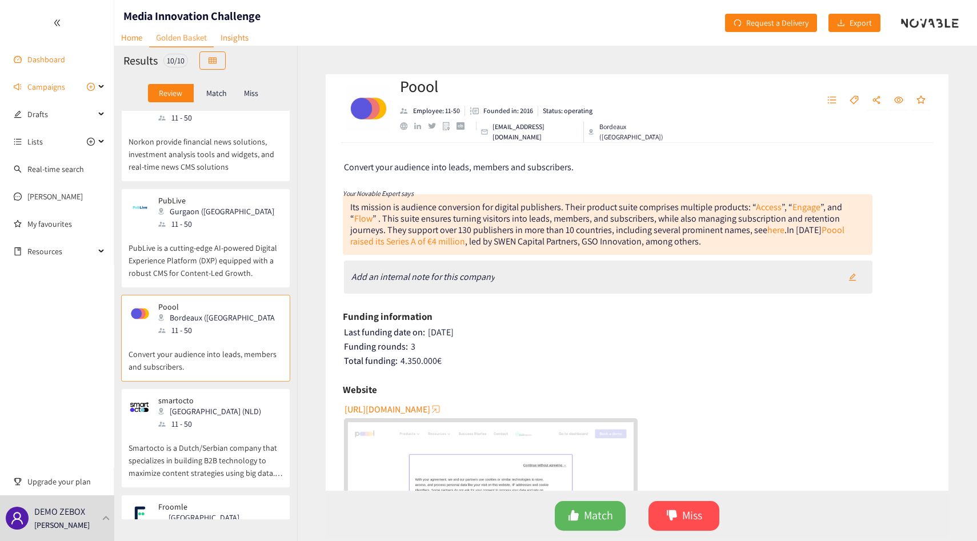
click at [35, 62] on link "Dashboard" at bounding box center [46, 59] width 38 height 10
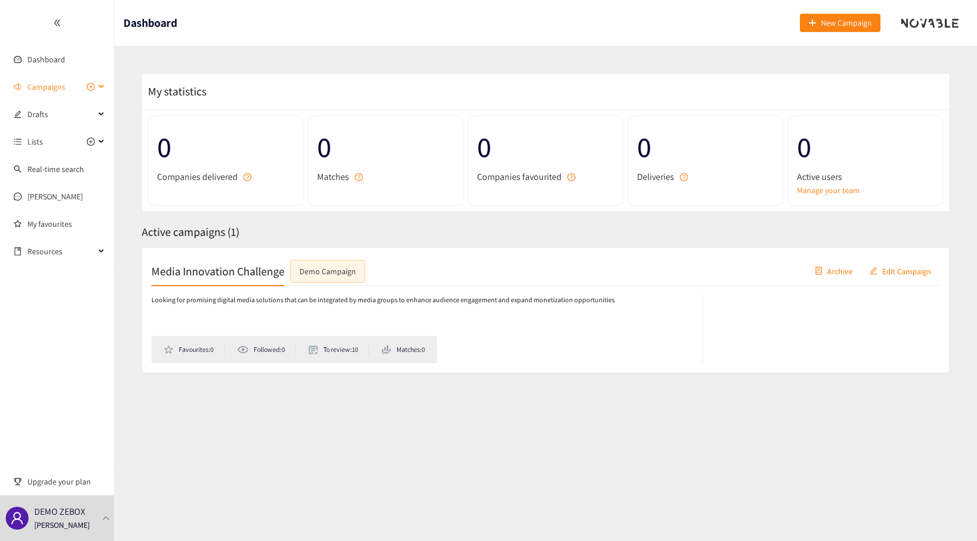
click at [59, 87] on span "Campaigns" at bounding box center [46, 86] width 38 height 23
click at [55, 54] on link "Dashboard" at bounding box center [46, 59] width 38 height 10
click at [47, 100] on li "Campaigns Media Innovation Challenge" at bounding box center [57, 101] width 114 height 53
click at [48, 57] on link "Dashboard" at bounding box center [46, 59] width 38 height 10
click at [61, 13] on div at bounding box center [57, 23] width 114 height 46
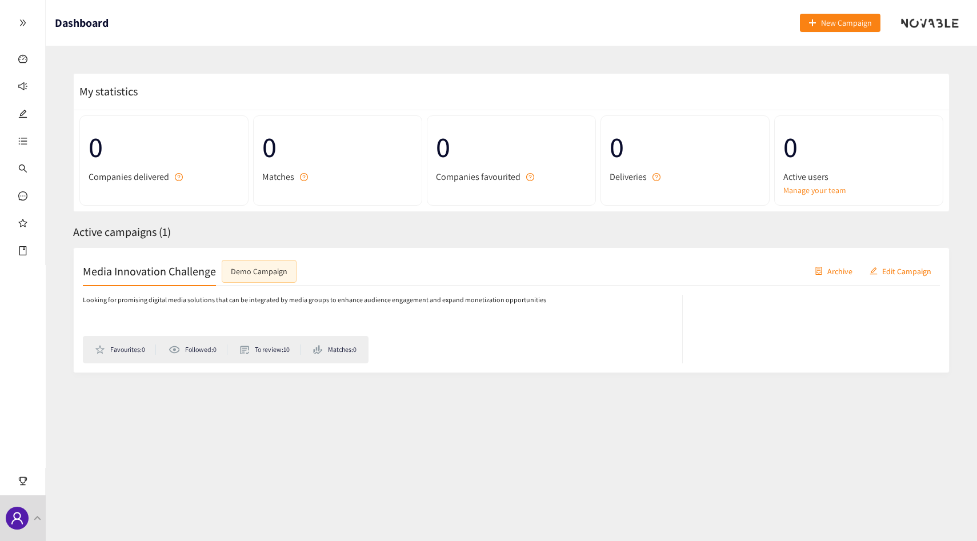
click at [41, 18] on div at bounding box center [22, 23] width 45 height 46
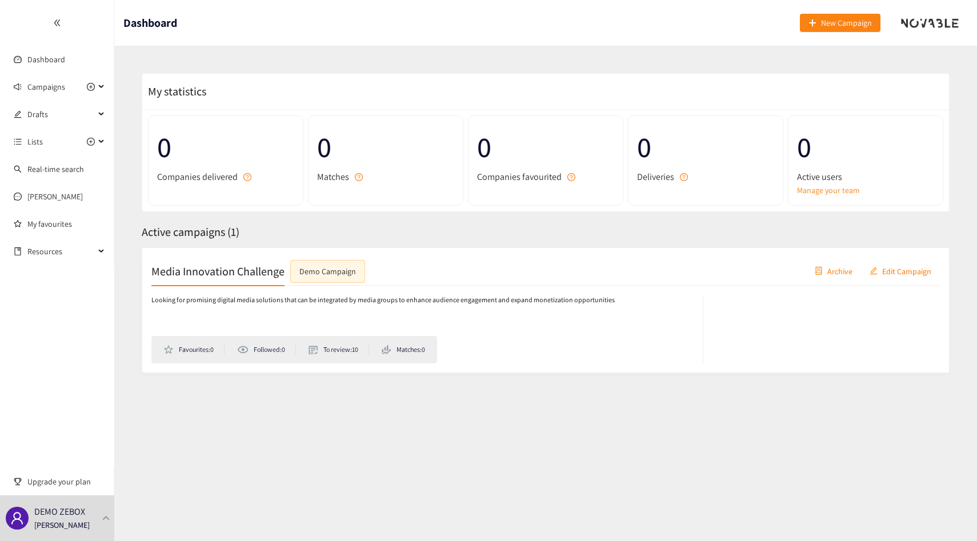
click at [198, 271] on h2 "Media Innovation Challenge" at bounding box center [217, 271] width 133 height 16
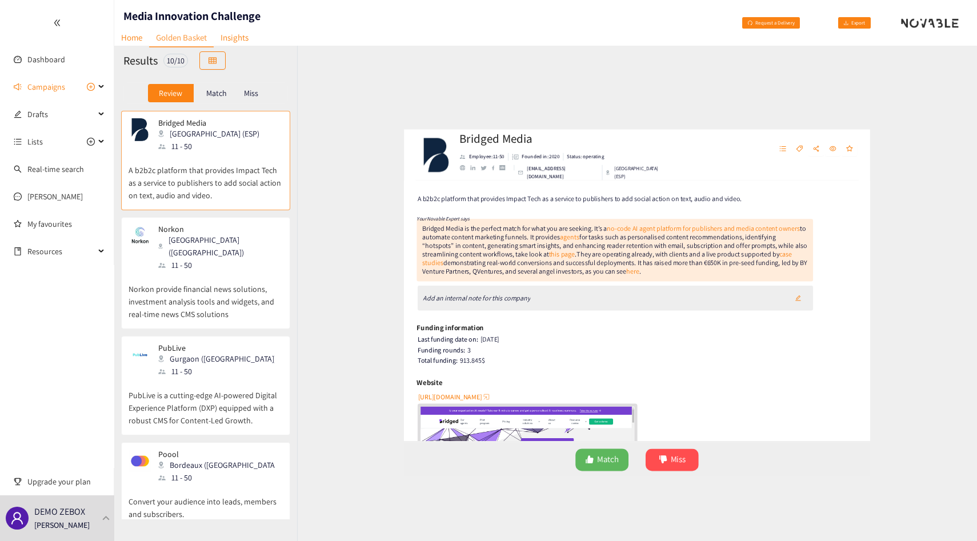
click at [165, 13] on h1 "Media Innovation Challenge" at bounding box center [191, 16] width 137 height 16
copy h1 "Media Innovation Challenge"
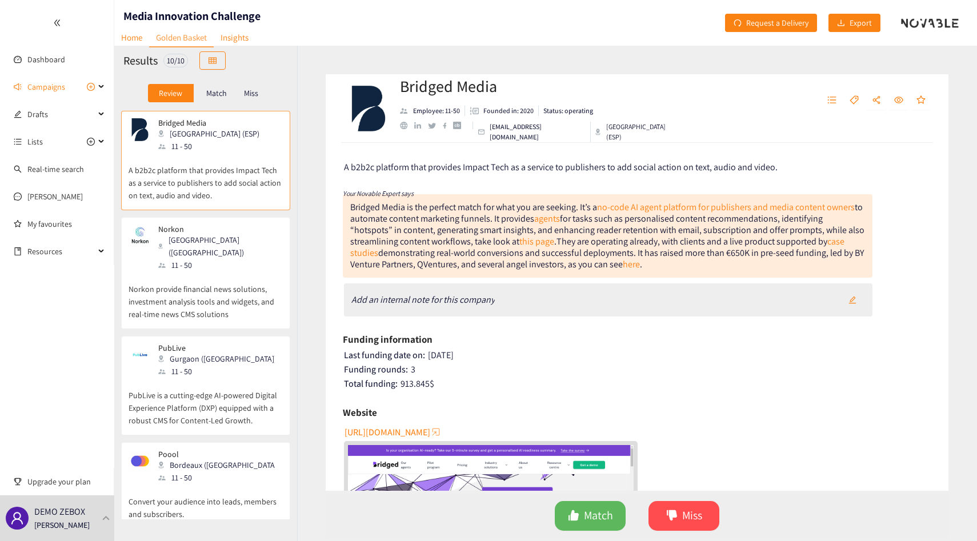
click at [463, 218] on div "Bridged Media is the perfect match for what you are seeking. It’s a no-code AI …" at bounding box center [607, 235] width 514 height 69
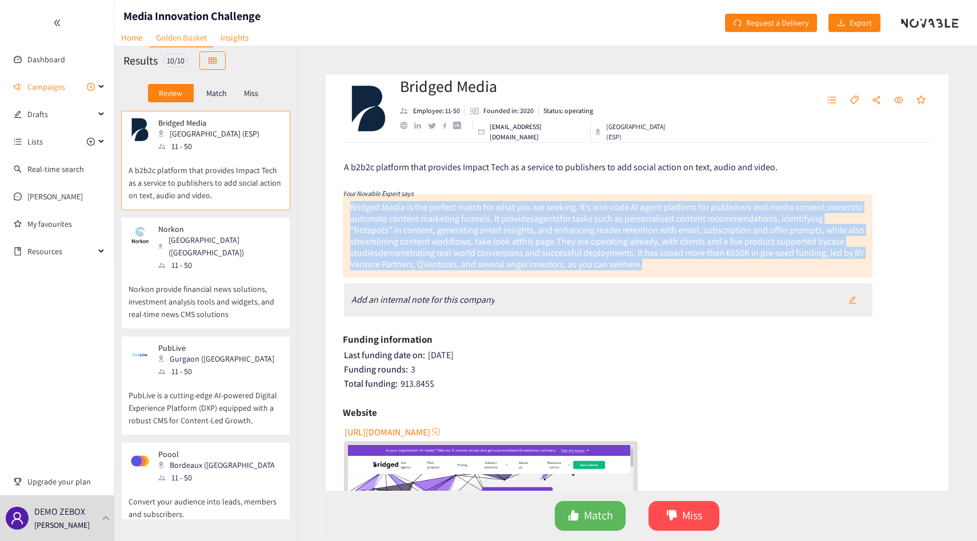
click at [463, 218] on div "Bridged Media is the perfect match for what you are seeking. It’s a no-code AI …" at bounding box center [607, 235] width 514 height 69
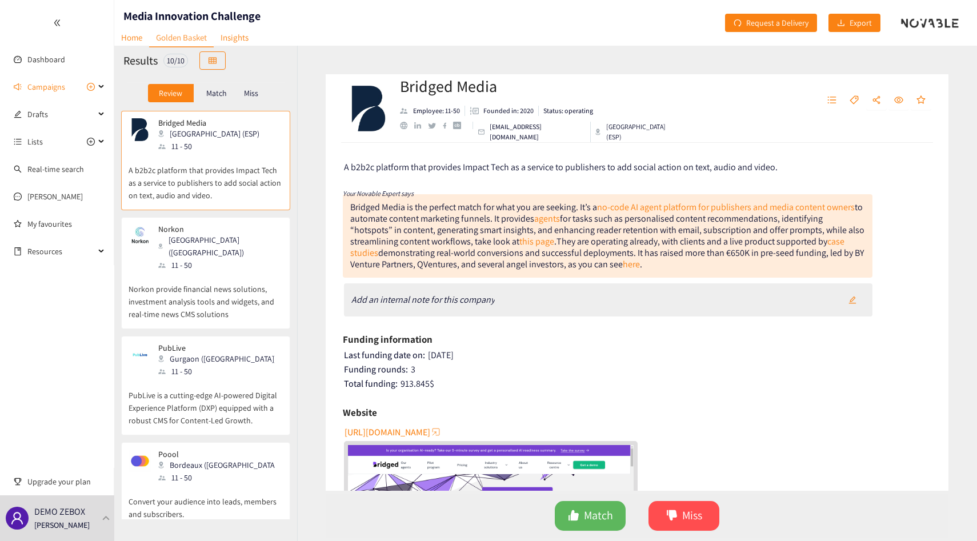
click at [160, 313] on div "Norkon Oslo ([GEOGRAPHIC_DATA]) 11 - 50 Norkon provide financial news solutions…" at bounding box center [205, 276] width 154 height 104
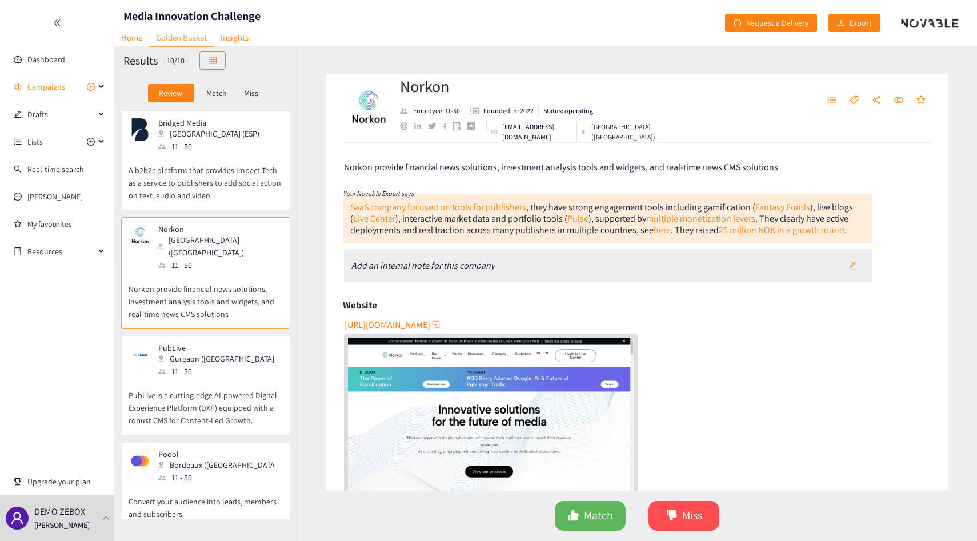
click at [260, 377] on p "PubLive is a cutting-edge AI-powered Digital Experience Platform (DXP) equipped…" at bounding box center [205, 401] width 154 height 49
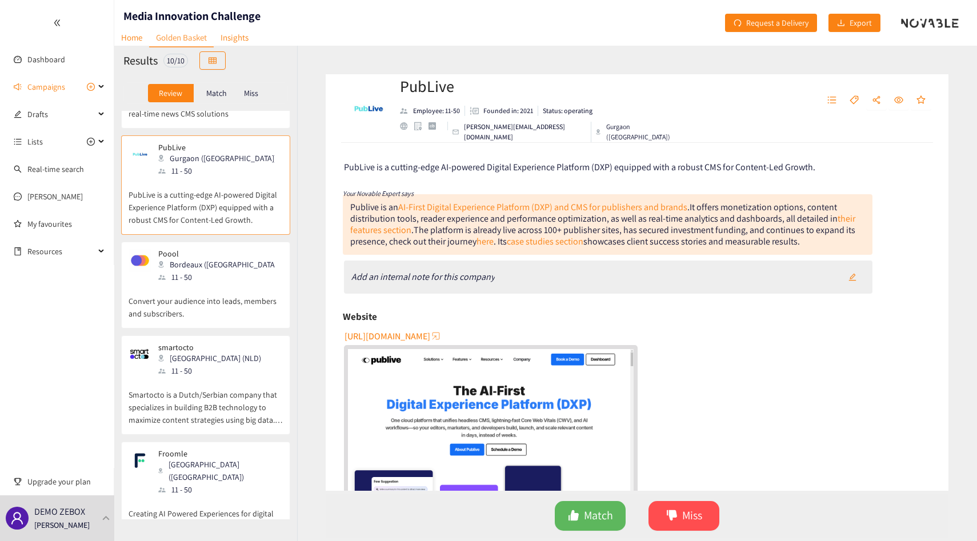
scroll to position [203, 0]
click at [260, 376] on p "Smartocto is a Dutch/Serbian company that specializes in building B2B technolog…" at bounding box center [205, 398] width 154 height 49
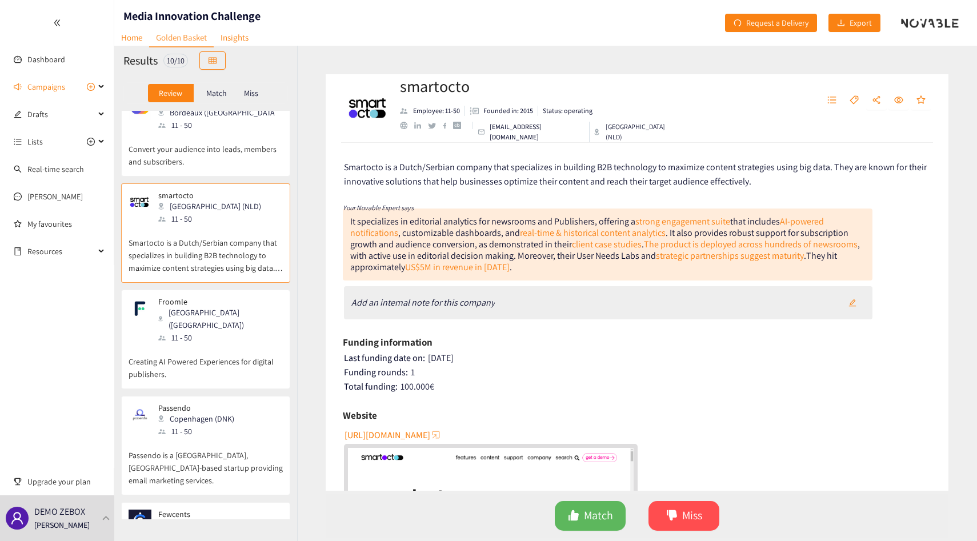
click at [260, 396] on div "Passendo Copenhagen (DNK) 11 - 50 Passendo is a [GEOGRAPHIC_DATA], [GEOGRAPHIC_…" at bounding box center [205, 445] width 169 height 99
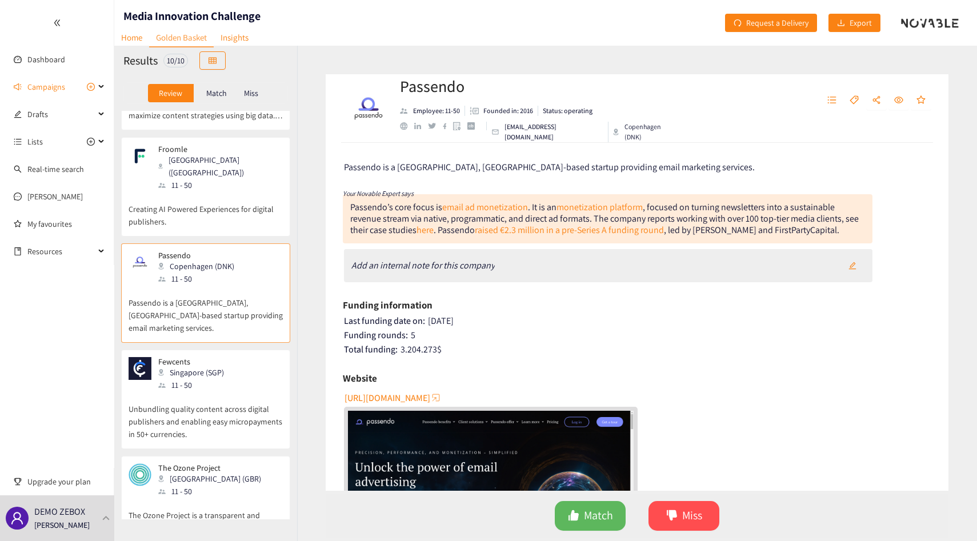
scroll to position [616, 0]
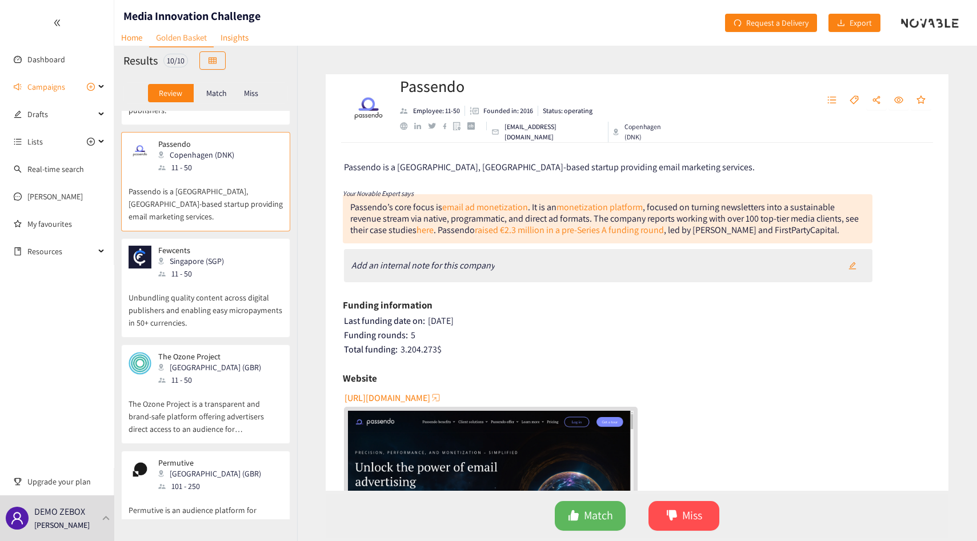
click at [242, 352] on div "The Ozone Project [GEOGRAPHIC_DATA] (GBR) 11 - 50" at bounding box center [205, 369] width 154 height 34
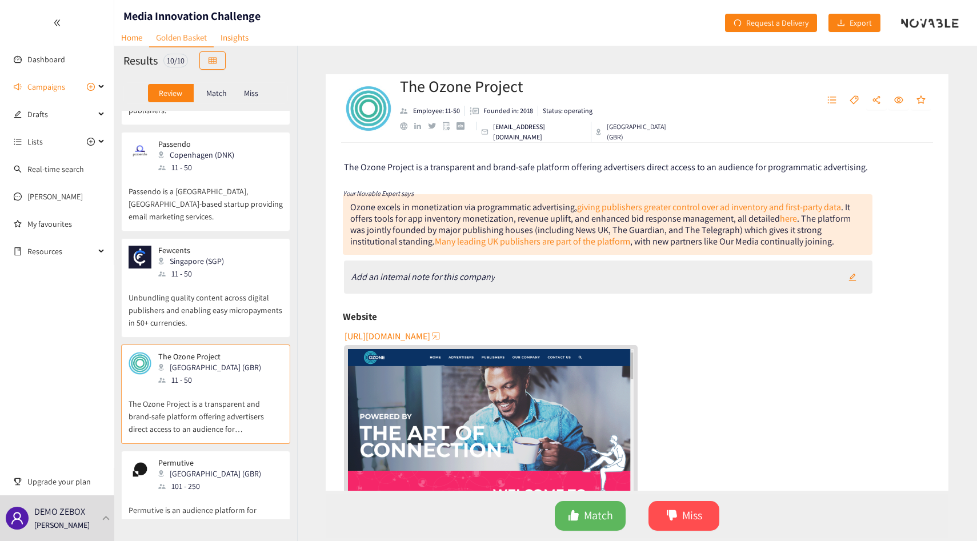
click at [267, 492] on p "Permutive is an audience platform for advertisers and publishers to plan, build…" at bounding box center [205, 516] width 154 height 49
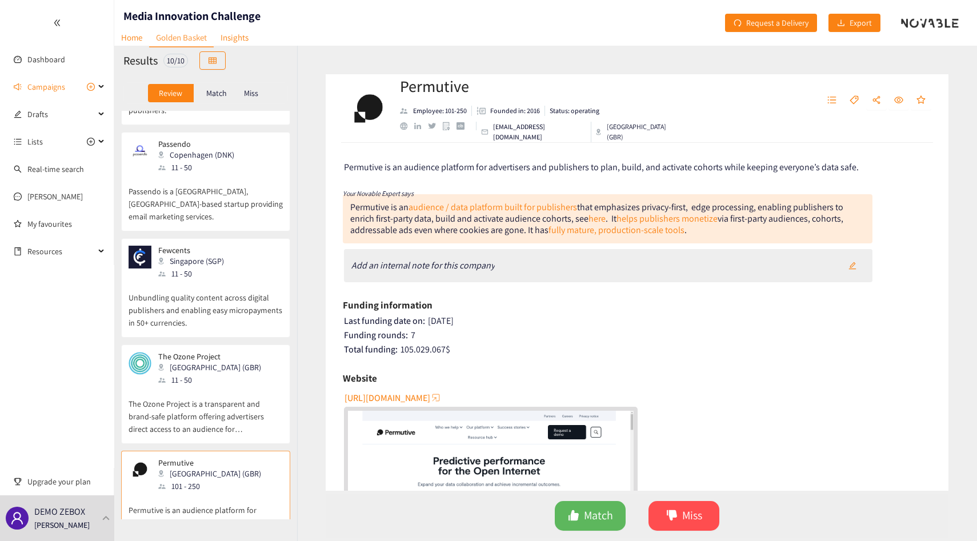
scroll to position [0, 0]
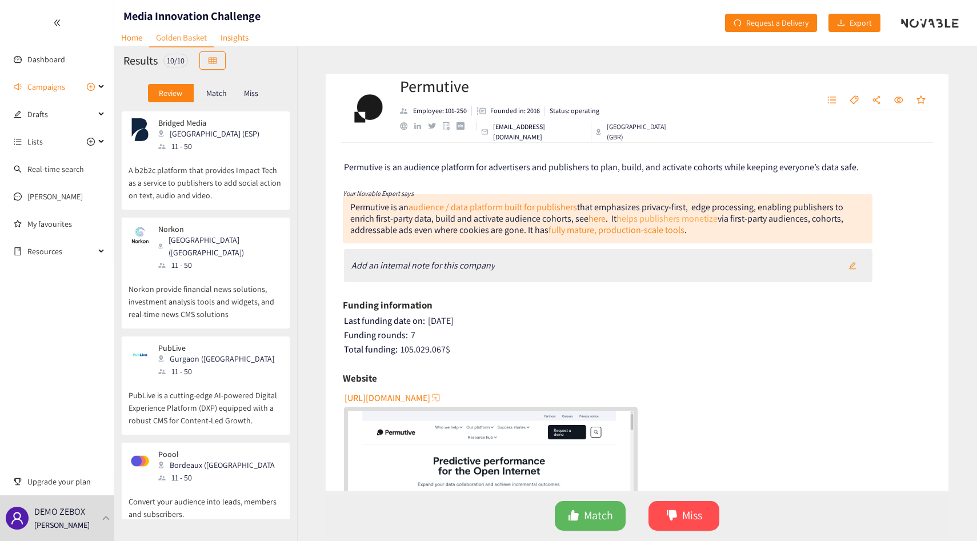
click at [658, 216] on link "helps publishers monetize" at bounding box center [666, 218] width 101 height 12
click at [469, 206] on link "audience / data platform built for publishers" at bounding box center [492, 207] width 168 height 12
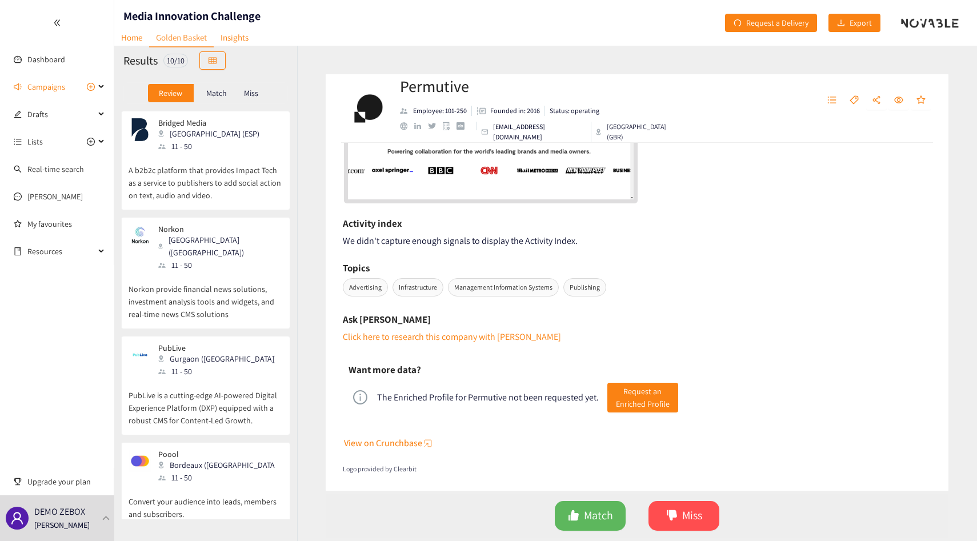
scroll to position [616, 0]
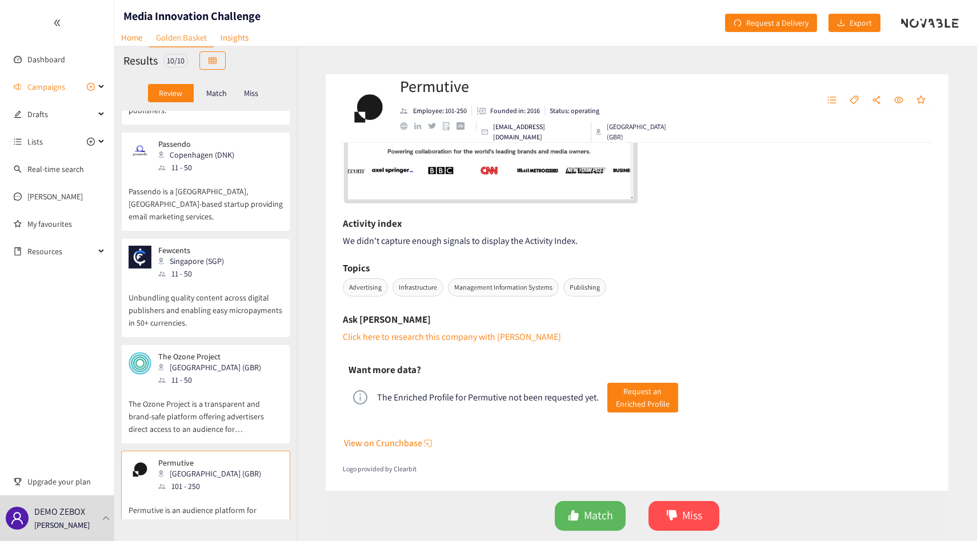
click at [224, 386] on p "The Ozone Project is a transparent and brand-safe platform offering advertisers…" at bounding box center [205, 410] width 154 height 49
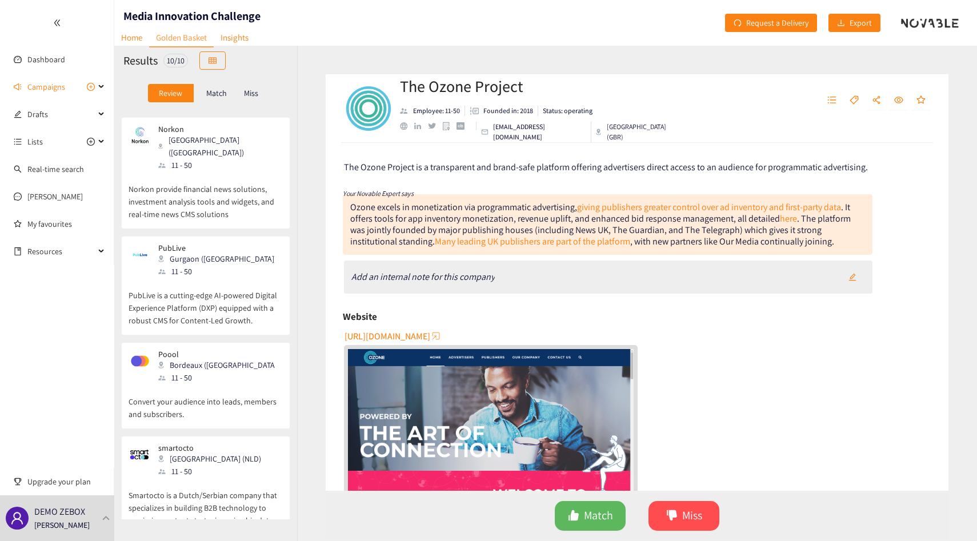
scroll to position [0, 0]
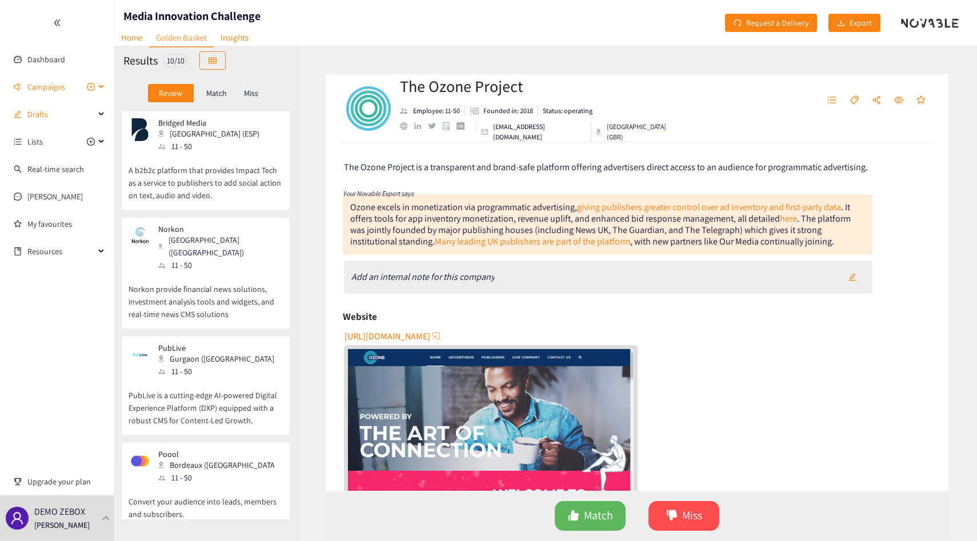
click at [51, 81] on span "Campaigns" at bounding box center [46, 86] width 38 height 23
click at [43, 63] on link "Dashboard" at bounding box center [46, 59] width 38 height 10
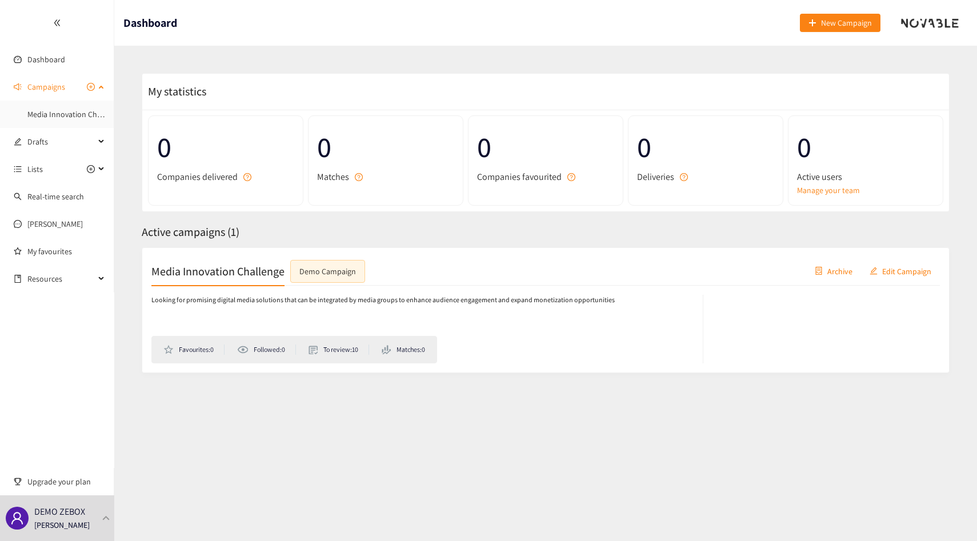
click at [57, 87] on span "Campaigns" at bounding box center [46, 86] width 38 height 23
